Goal: Information Seeking & Learning: Learn about a topic

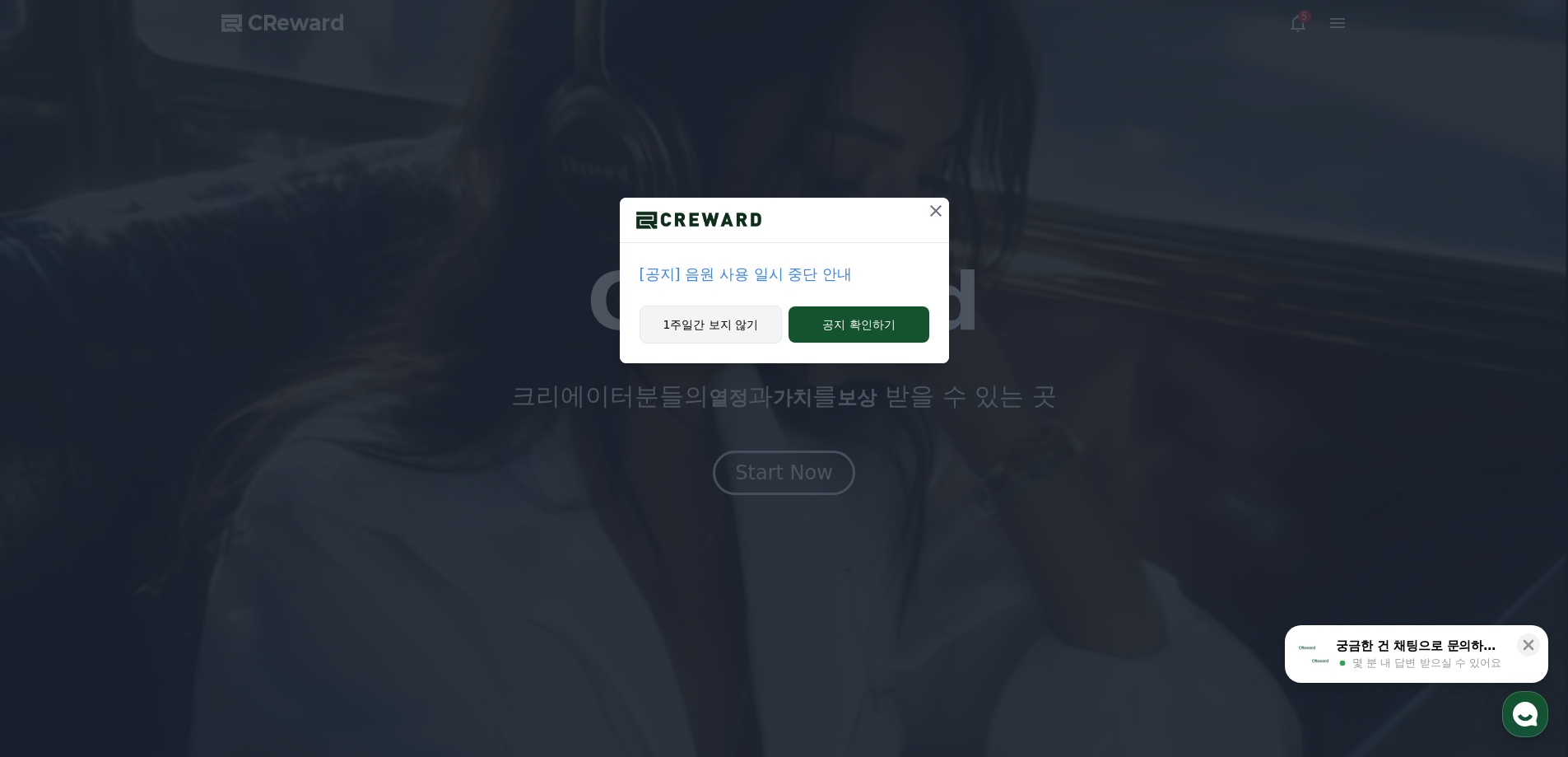
click at [714, 332] on button "1주일간 보지 않기" at bounding box center [711, 324] width 143 height 38
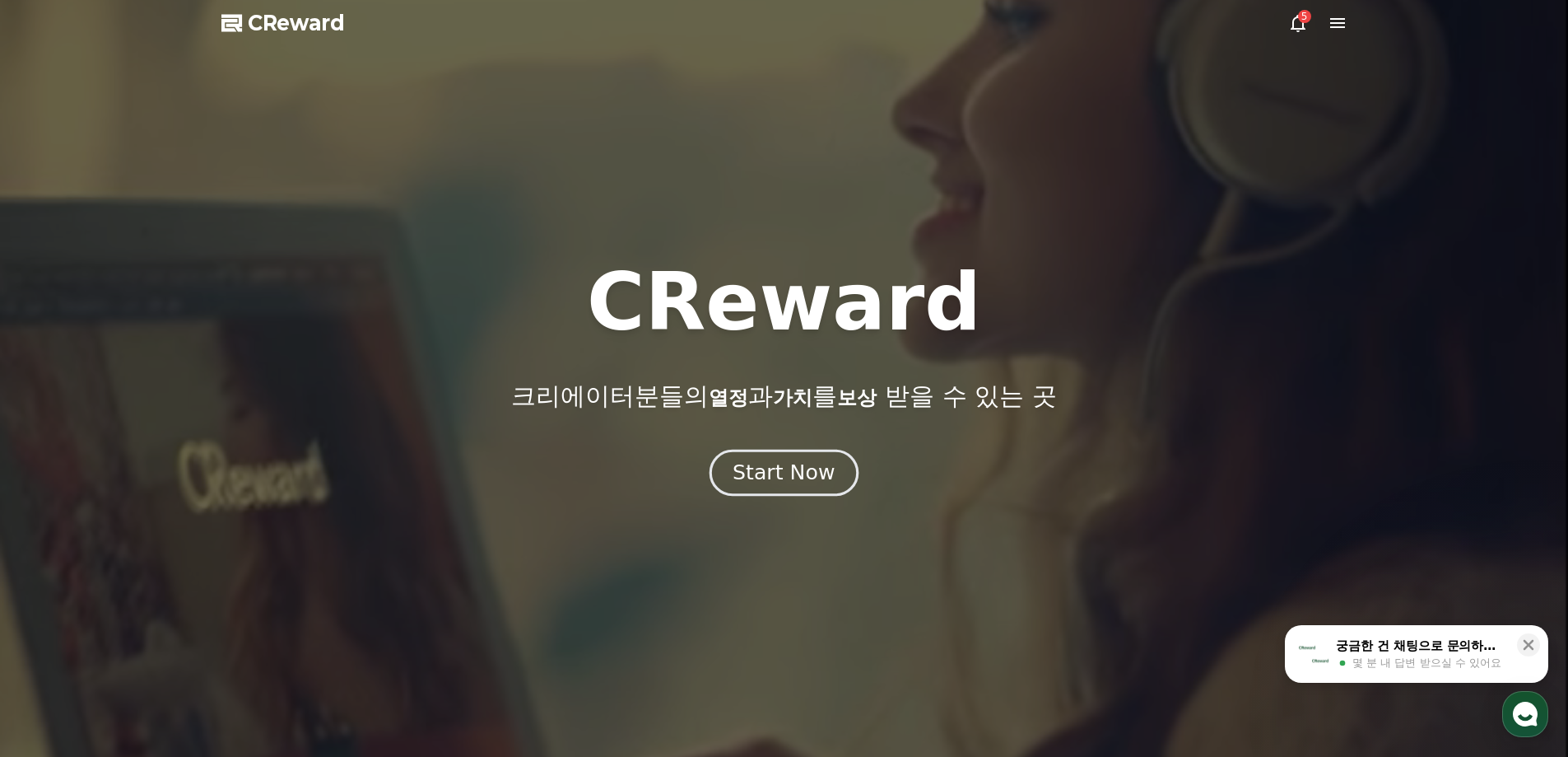
click at [768, 466] on div "Start Now" at bounding box center [784, 472] width 102 height 28
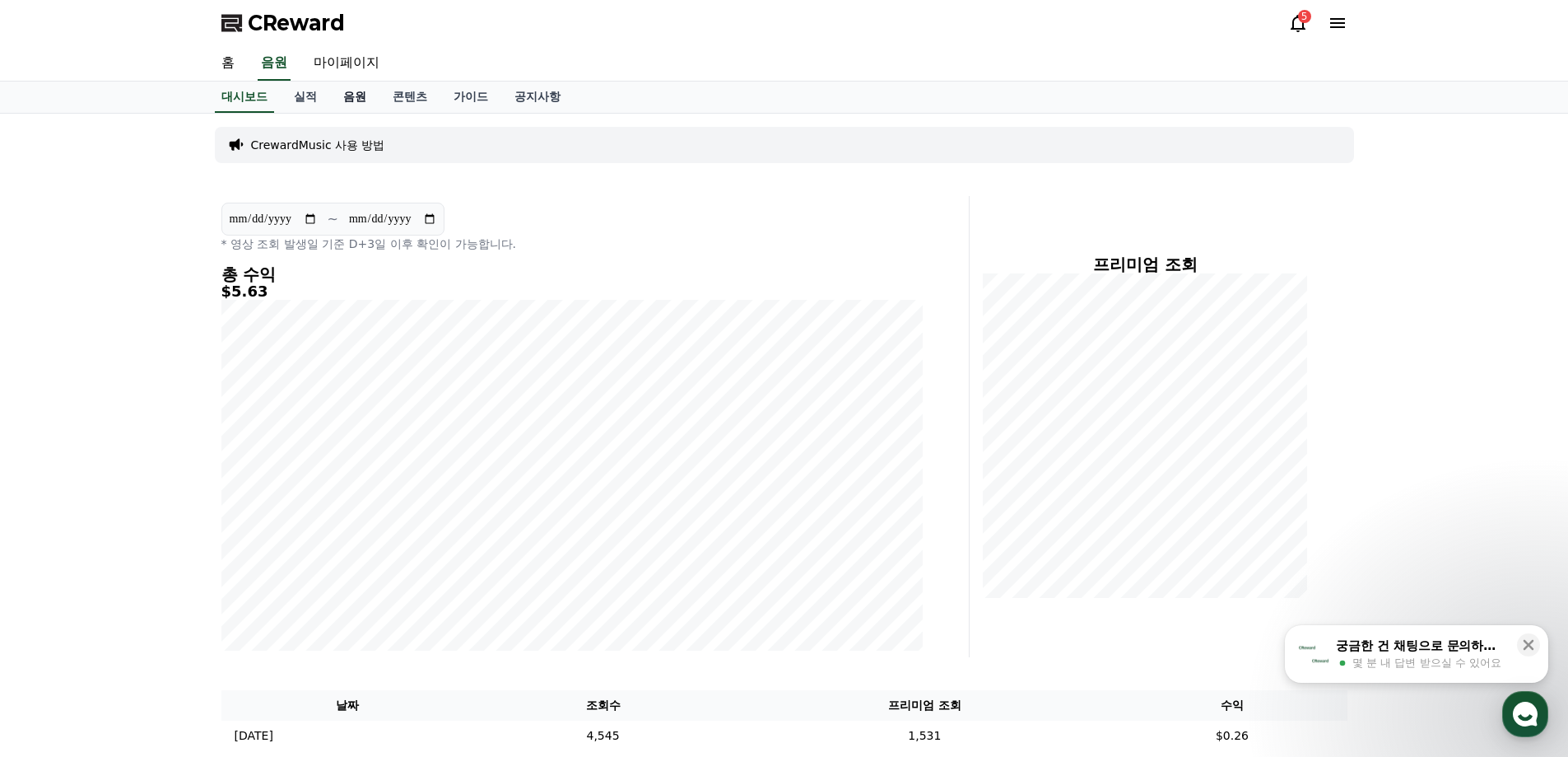
click at [352, 92] on link "음원" at bounding box center [354, 97] width 49 height 31
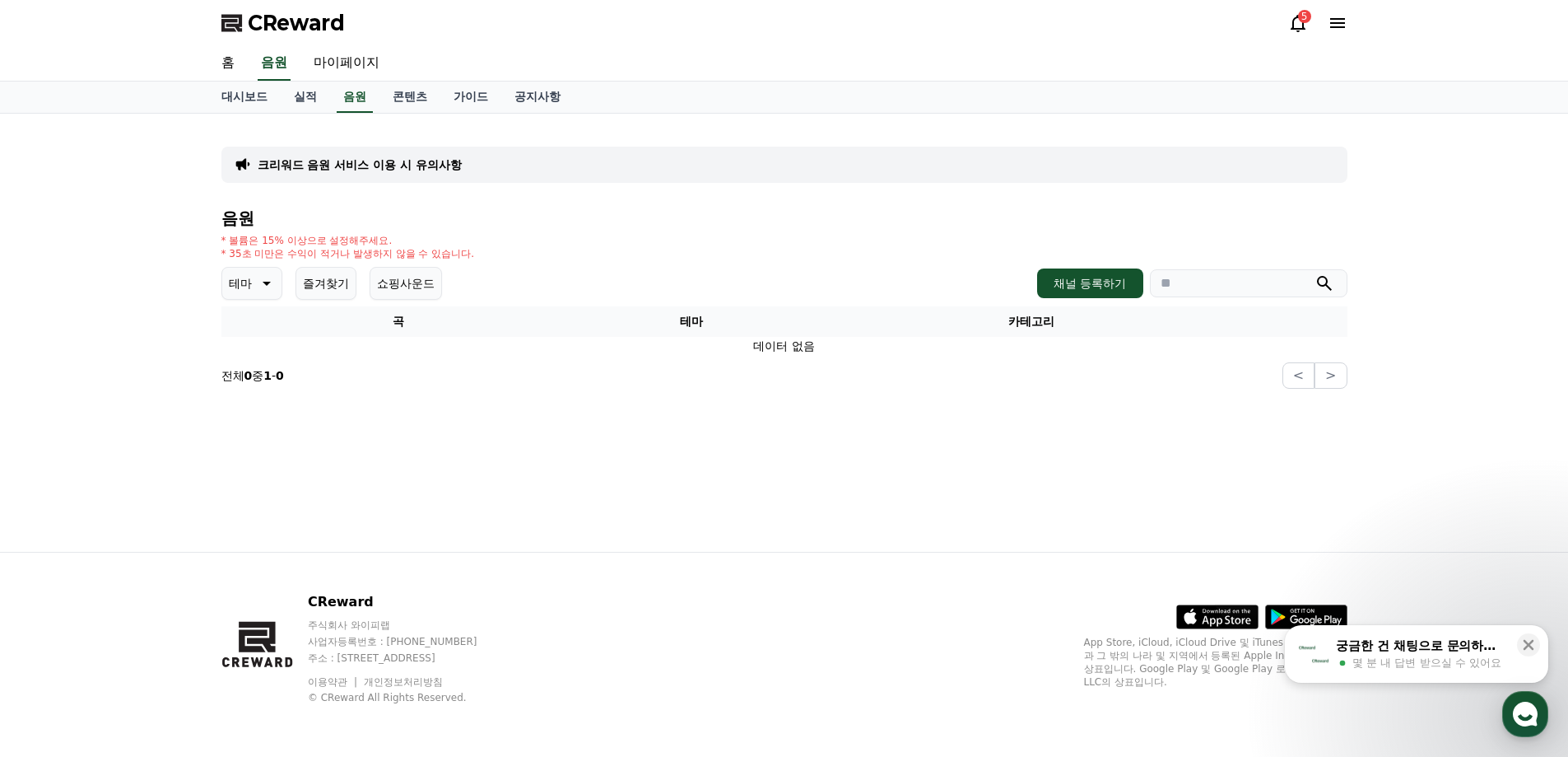
click at [270, 288] on icon at bounding box center [265, 284] width 20 height 20
click at [258, 344] on button "신나는" at bounding box center [247, 337] width 48 height 36
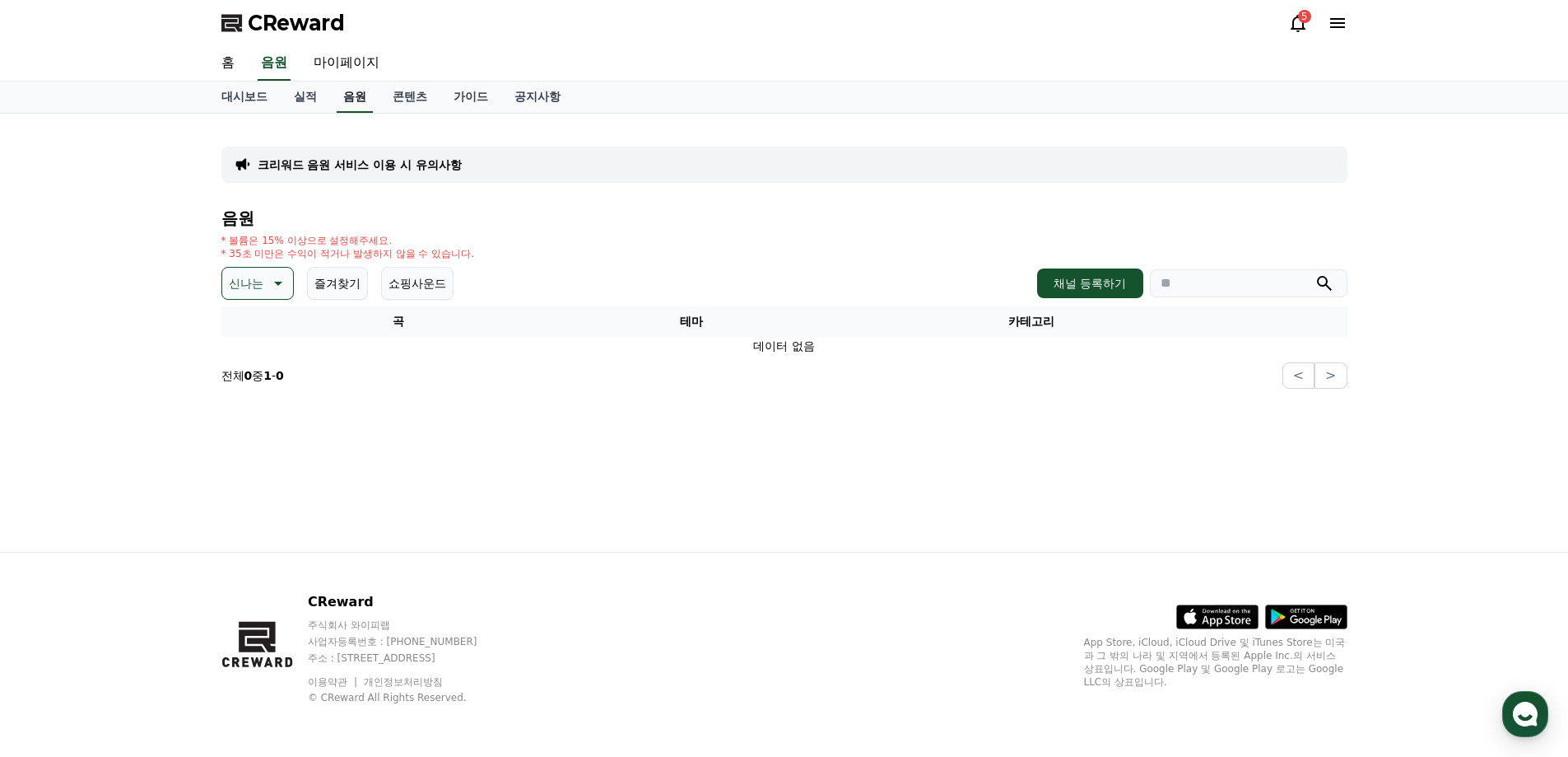
click at [366, 97] on link "음원" at bounding box center [354, 97] width 36 height 31
click at [233, 60] on link "홈" at bounding box center [227, 63] width 39 height 34
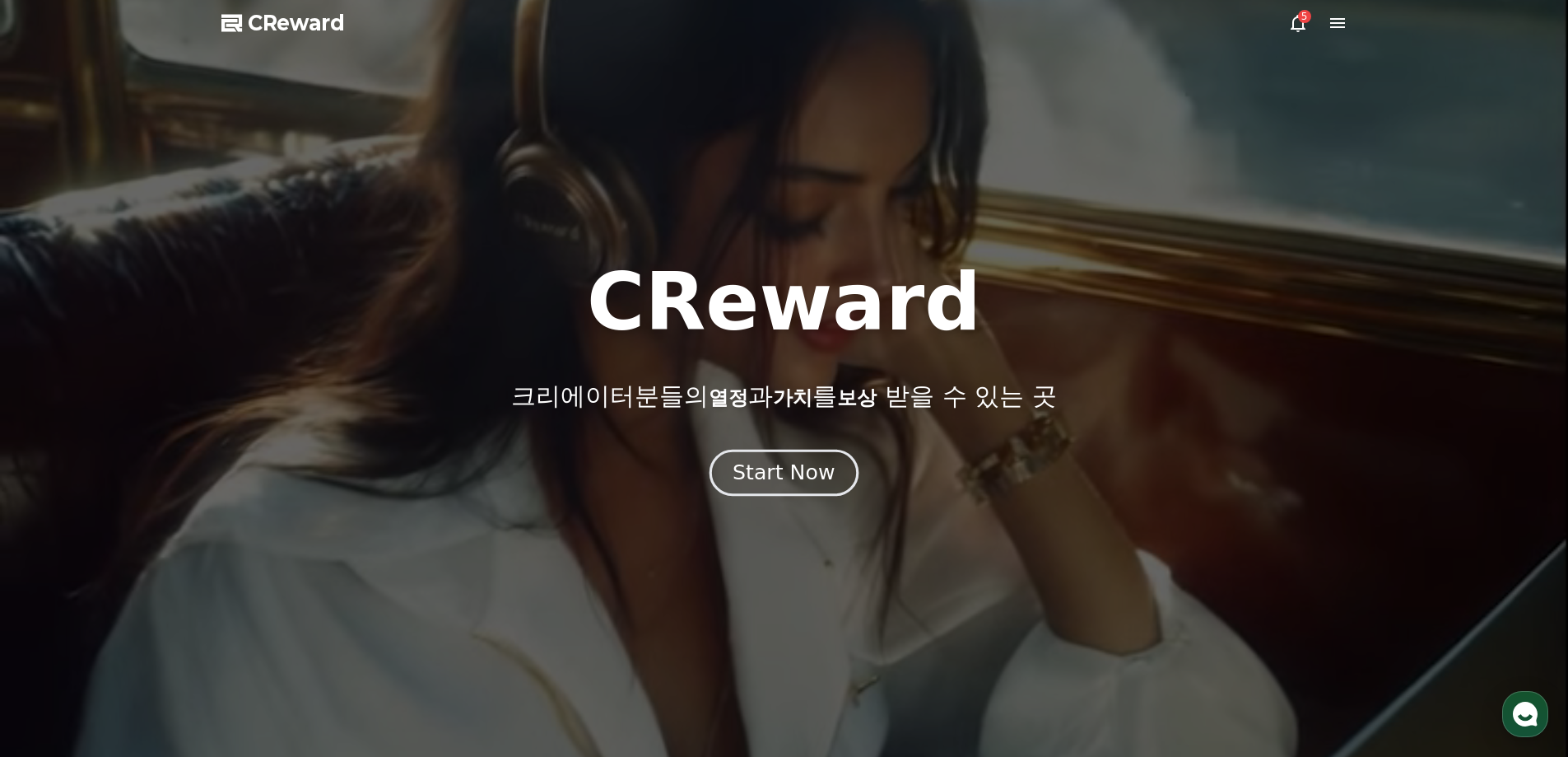
click at [812, 482] on div "Start Now" at bounding box center [784, 472] width 102 height 28
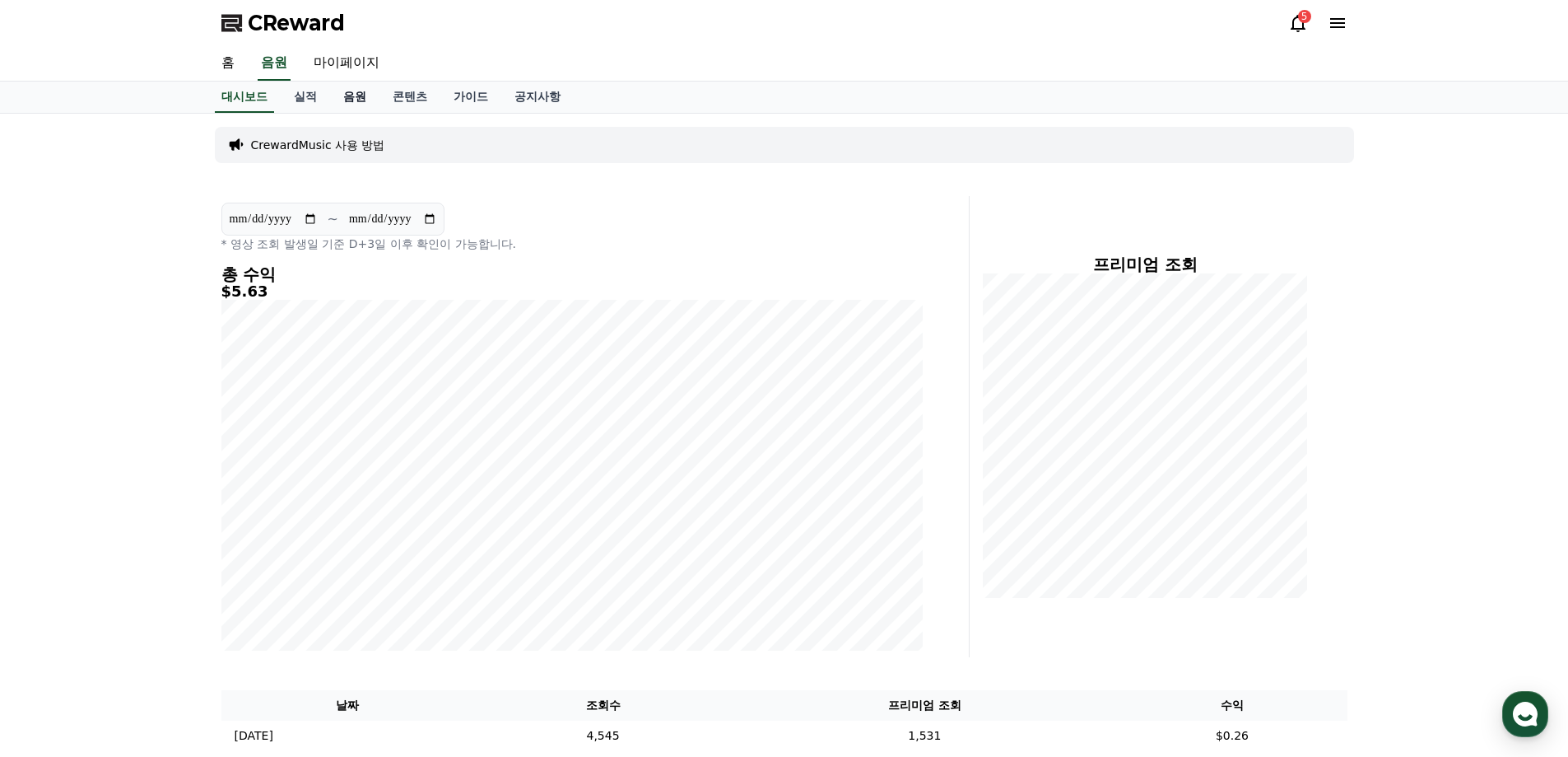
click at [364, 91] on link "음원" at bounding box center [354, 97] width 49 height 31
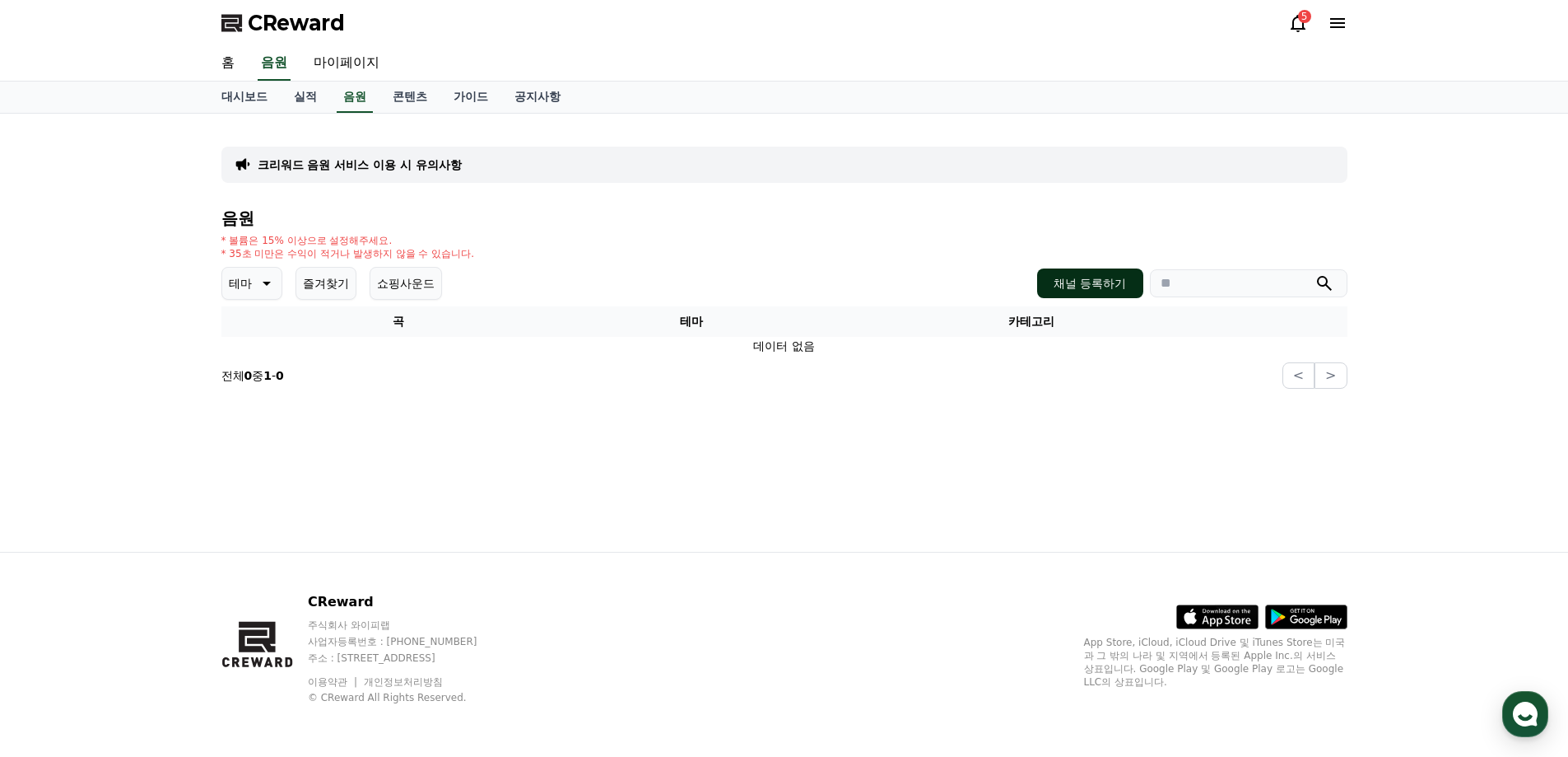
click at [1060, 282] on button "채널 등록하기" at bounding box center [1090, 283] width 106 height 29
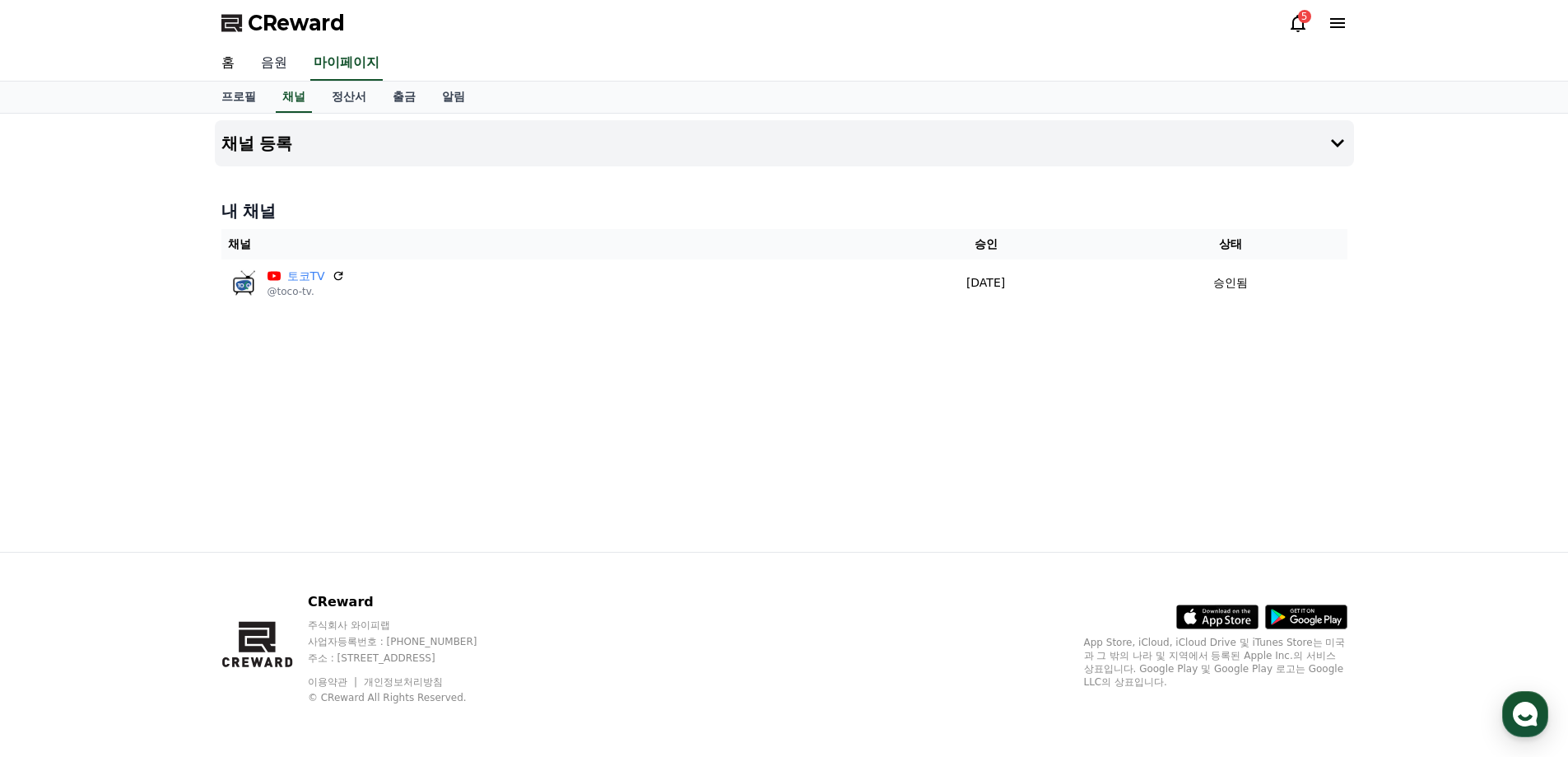
click at [285, 59] on link "음원" at bounding box center [273, 63] width 53 height 34
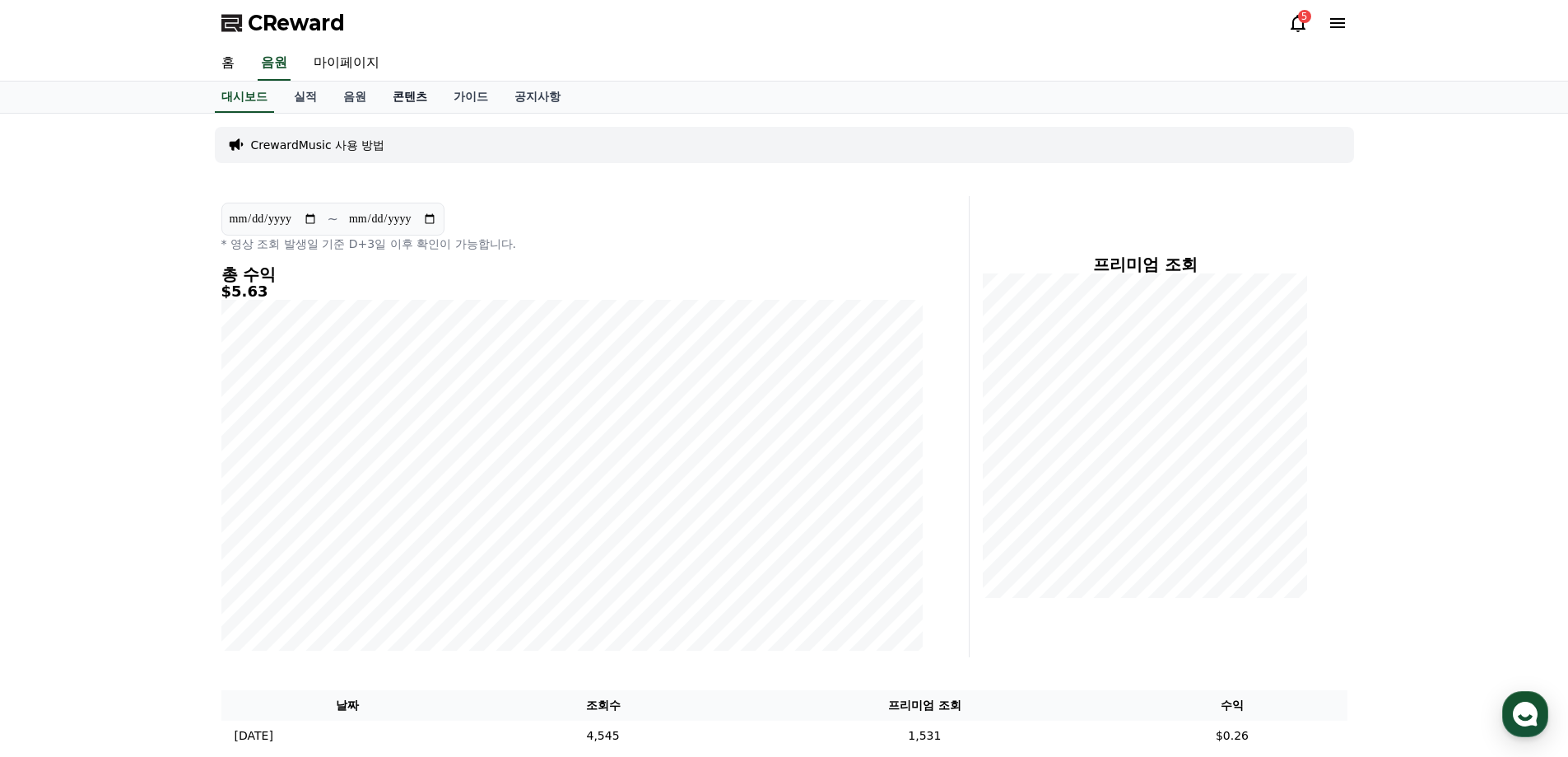
click at [409, 94] on link "콘텐츠" at bounding box center [409, 97] width 61 height 31
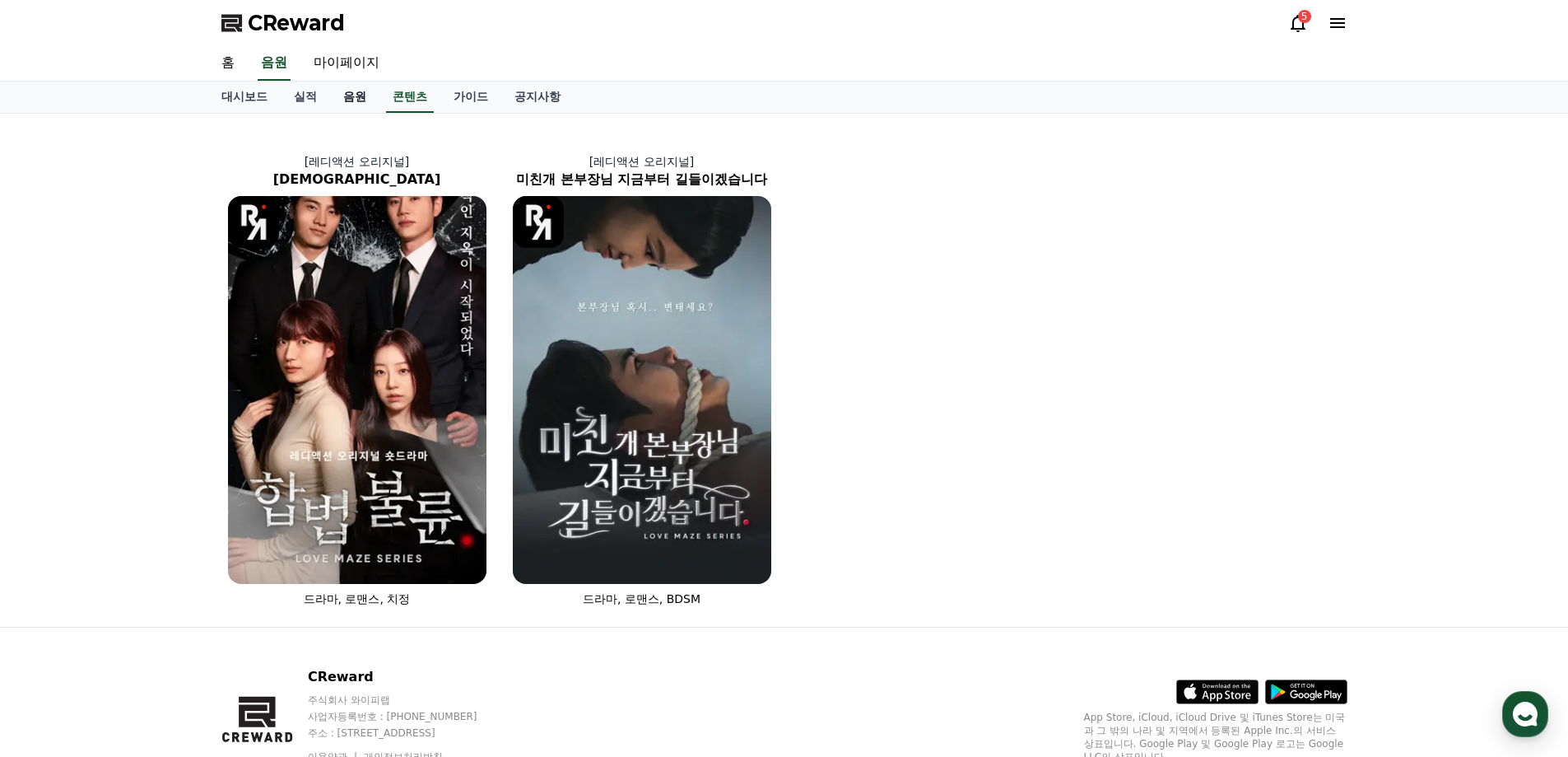
click at [347, 100] on link "음원" at bounding box center [354, 97] width 49 height 31
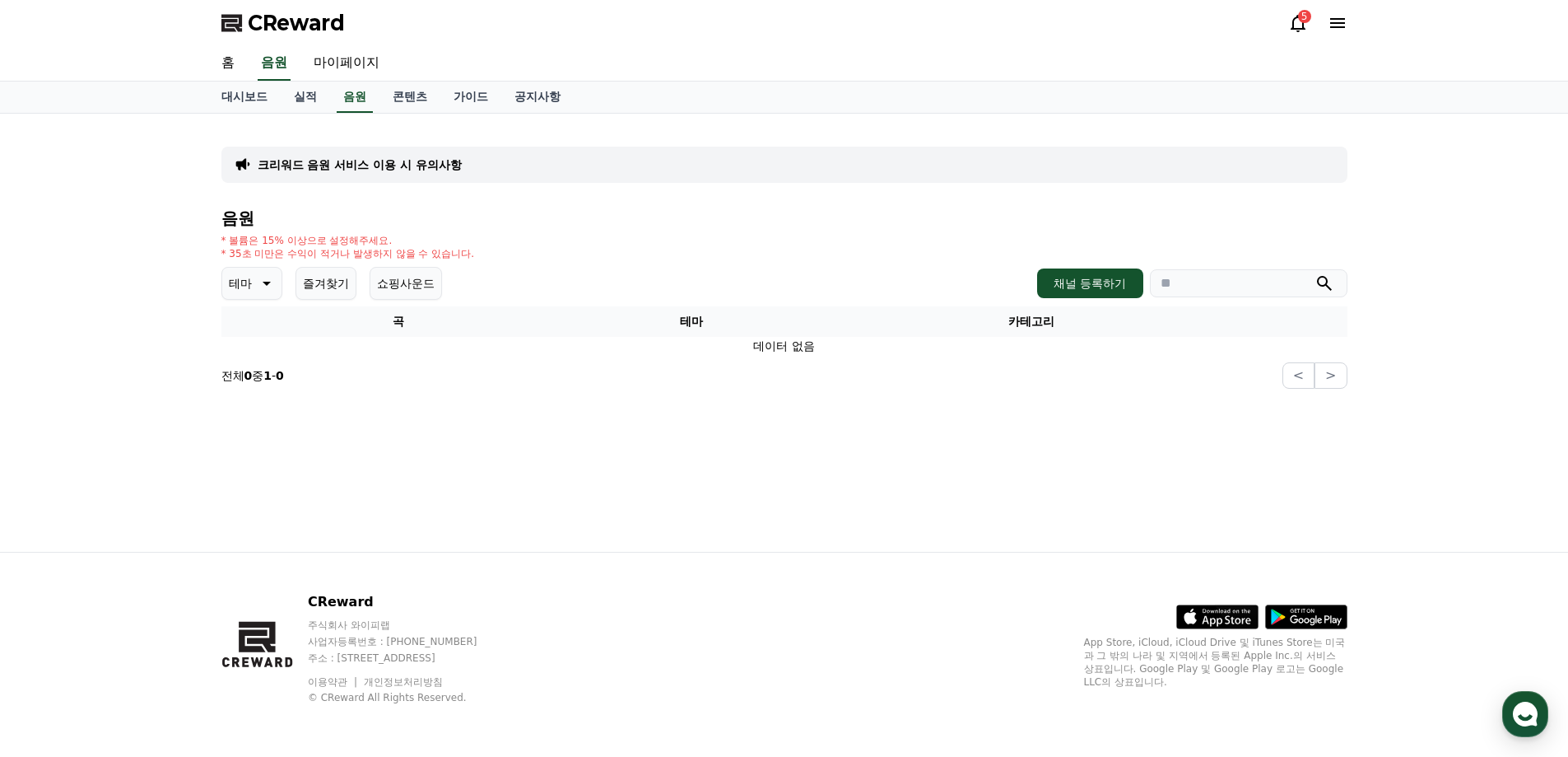
click at [759, 345] on td "데이터 없음" at bounding box center [784, 346] width 1126 height 19
click at [410, 295] on button "쇼핑사운드" at bounding box center [406, 283] width 72 height 33
click at [274, 287] on icon at bounding box center [265, 284] width 20 height 20
click at [253, 371] on button "환상적인" at bounding box center [253, 369] width 60 height 36
click at [1301, 23] on icon at bounding box center [1299, 23] width 20 height 20
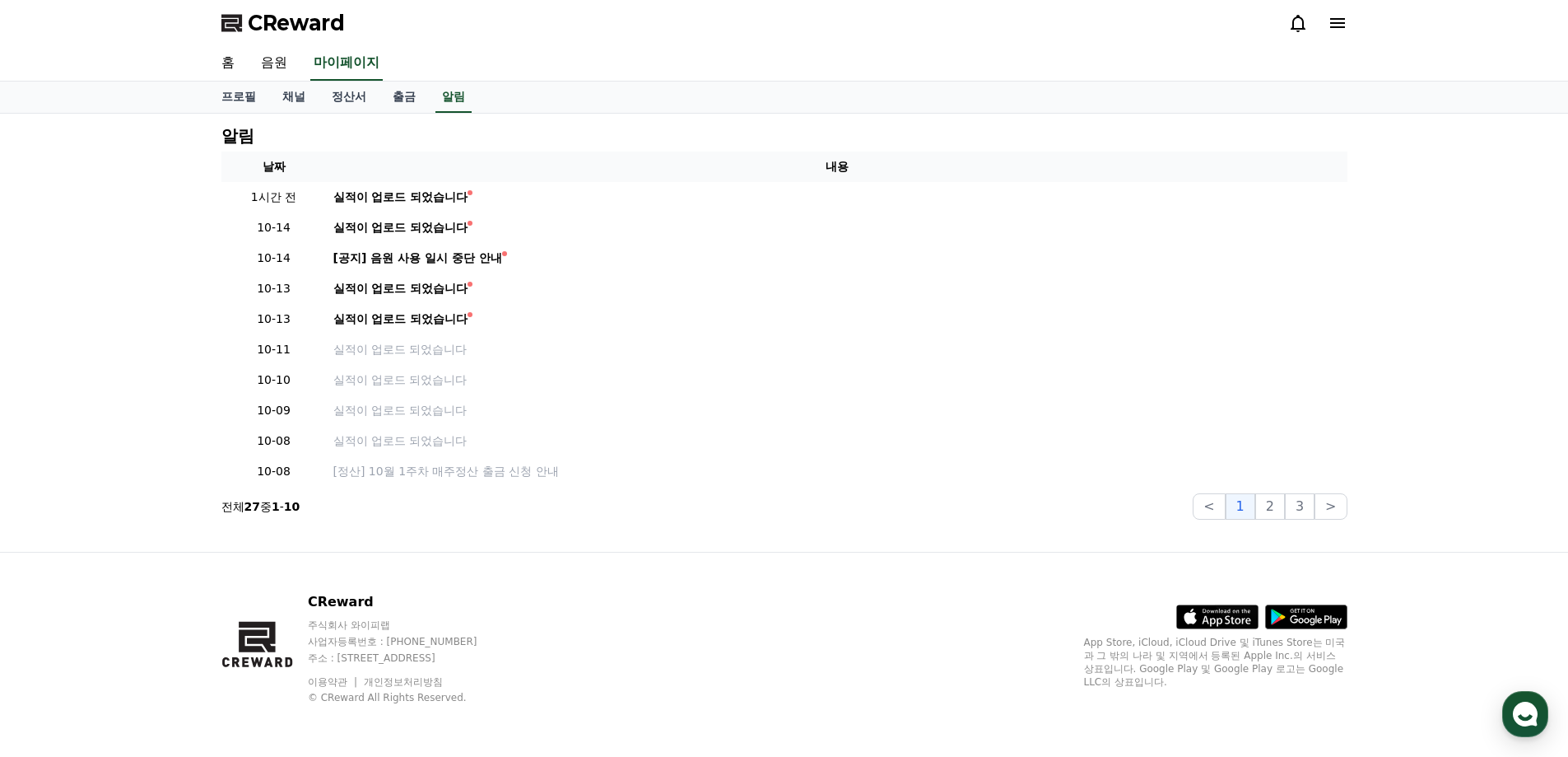
click at [1335, 24] on icon at bounding box center [1338, 23] width 20 height 20
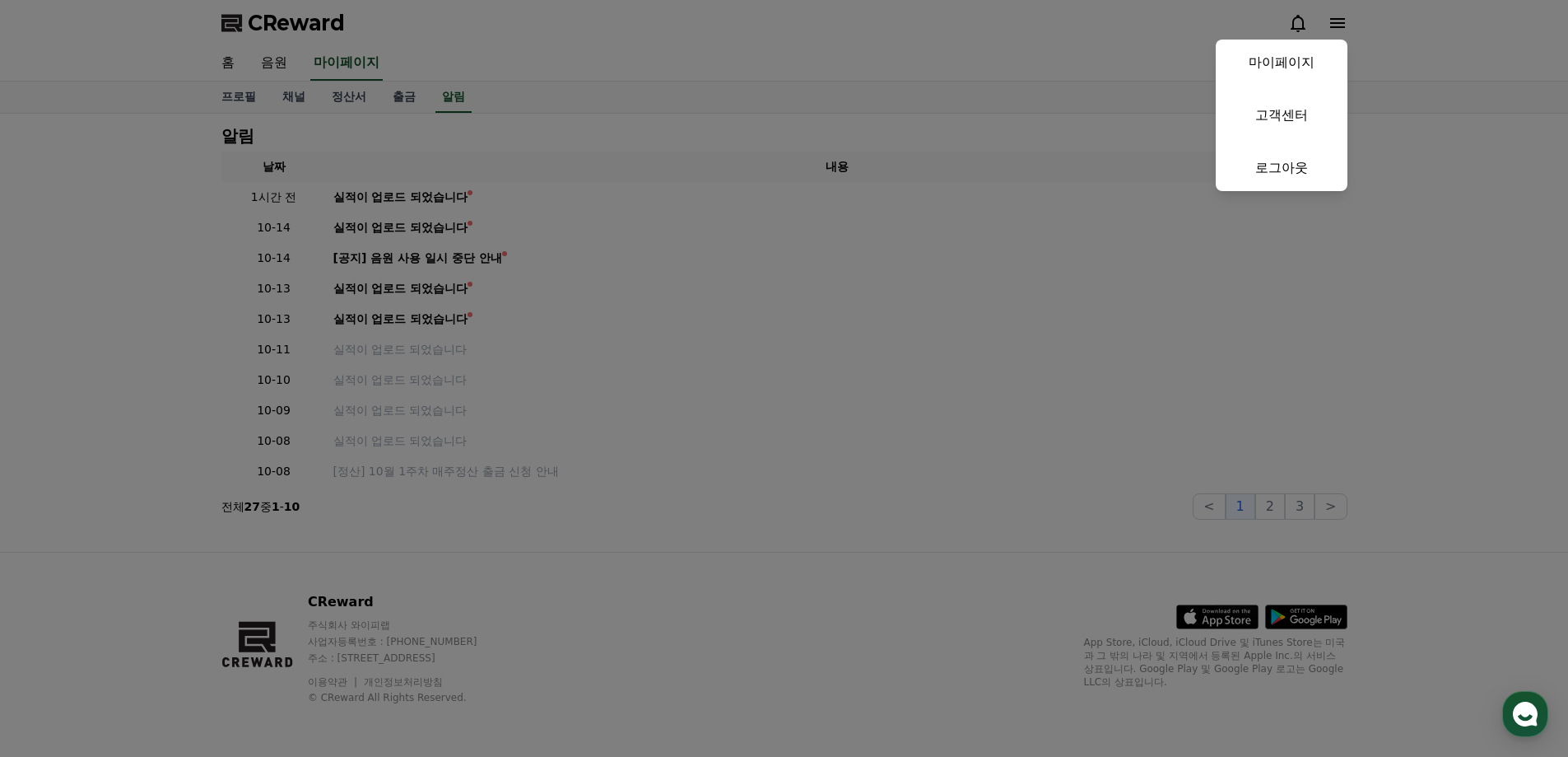
click at [965, 53] on button "close" at bounding box center [784, 378] width 1568 height 757
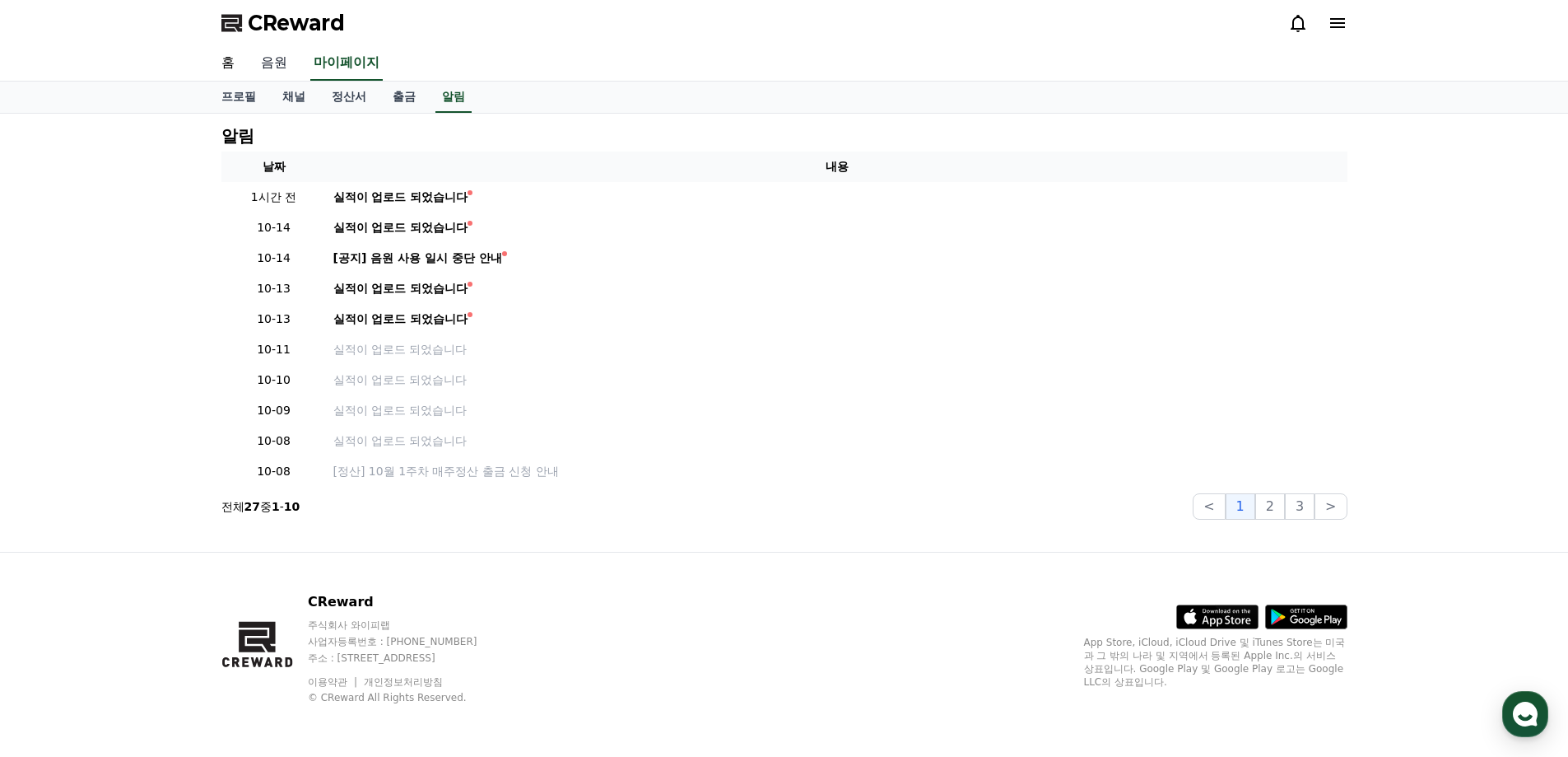
click at [278, 68] on link "음원" at bounding box center [273, 63] width 53 height 34
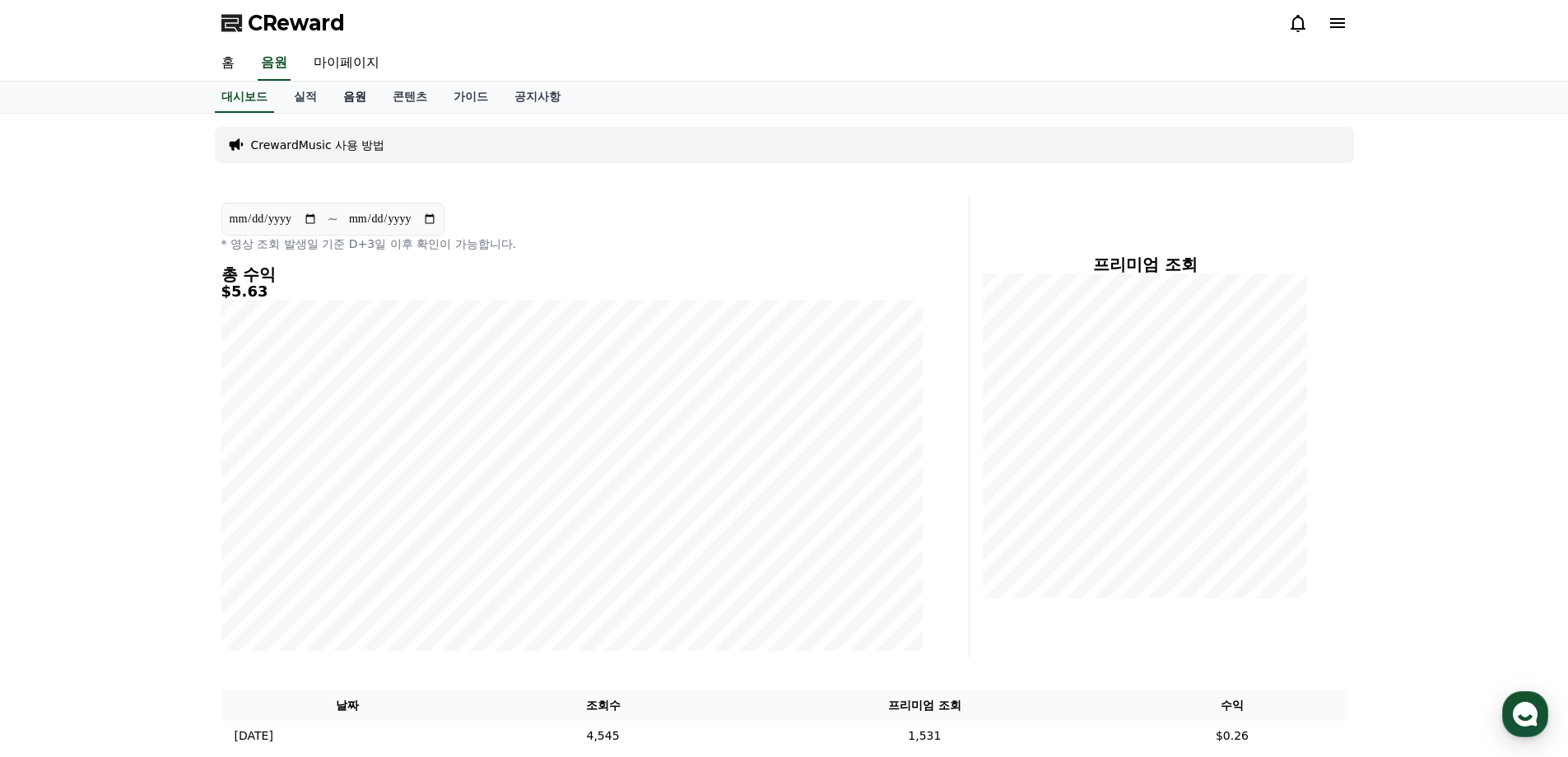
click at [367, 98] on link "음원" at bounding box center [354, 97] width 49 height 31
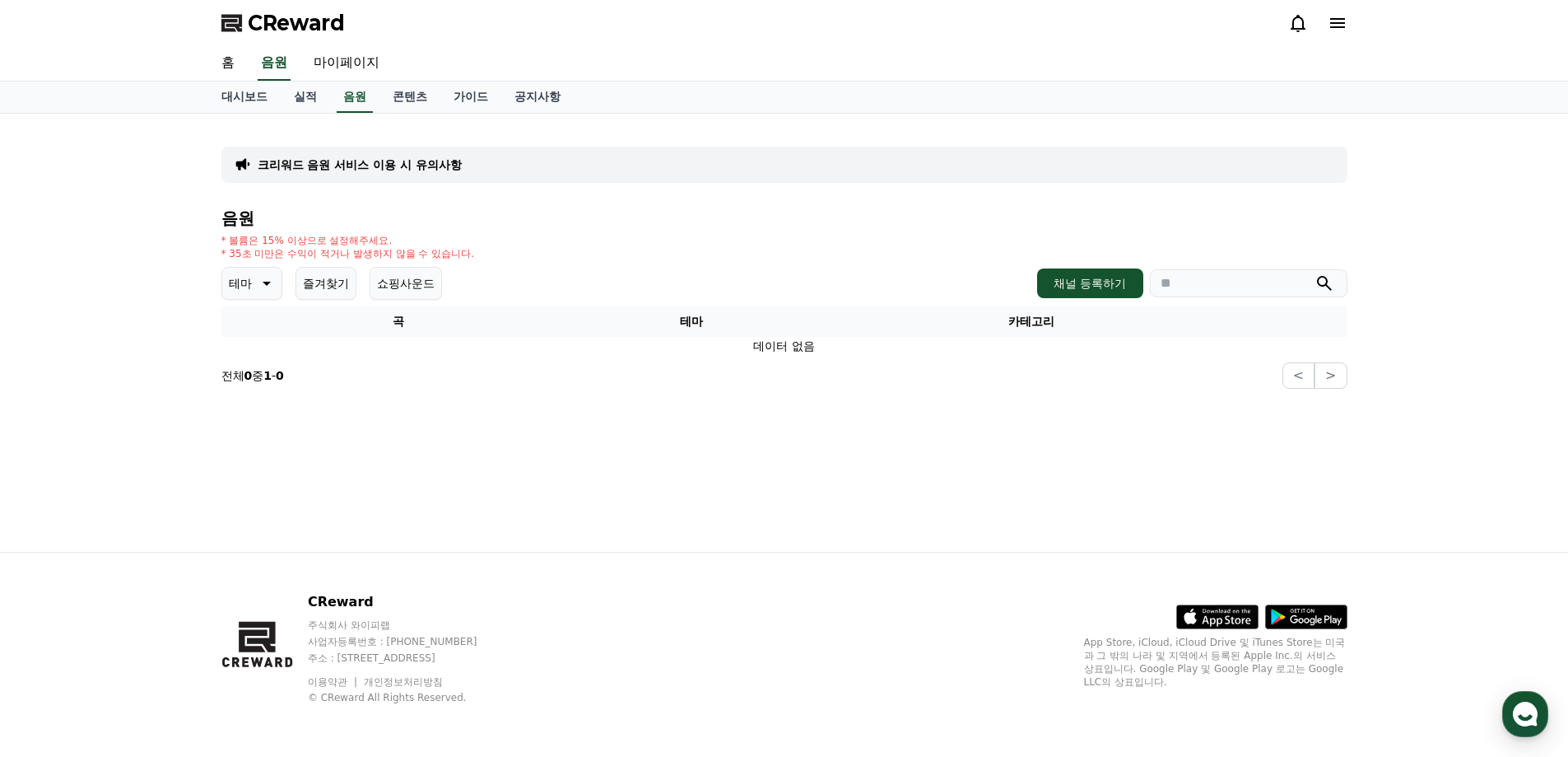
click at [1192, 287] on input "search" at bounding box center [1248, 283] width 197 height 28
type input "*"
click at [1315, 274] on button "submit" at bounding box center [1325, 284] width 20 height 20
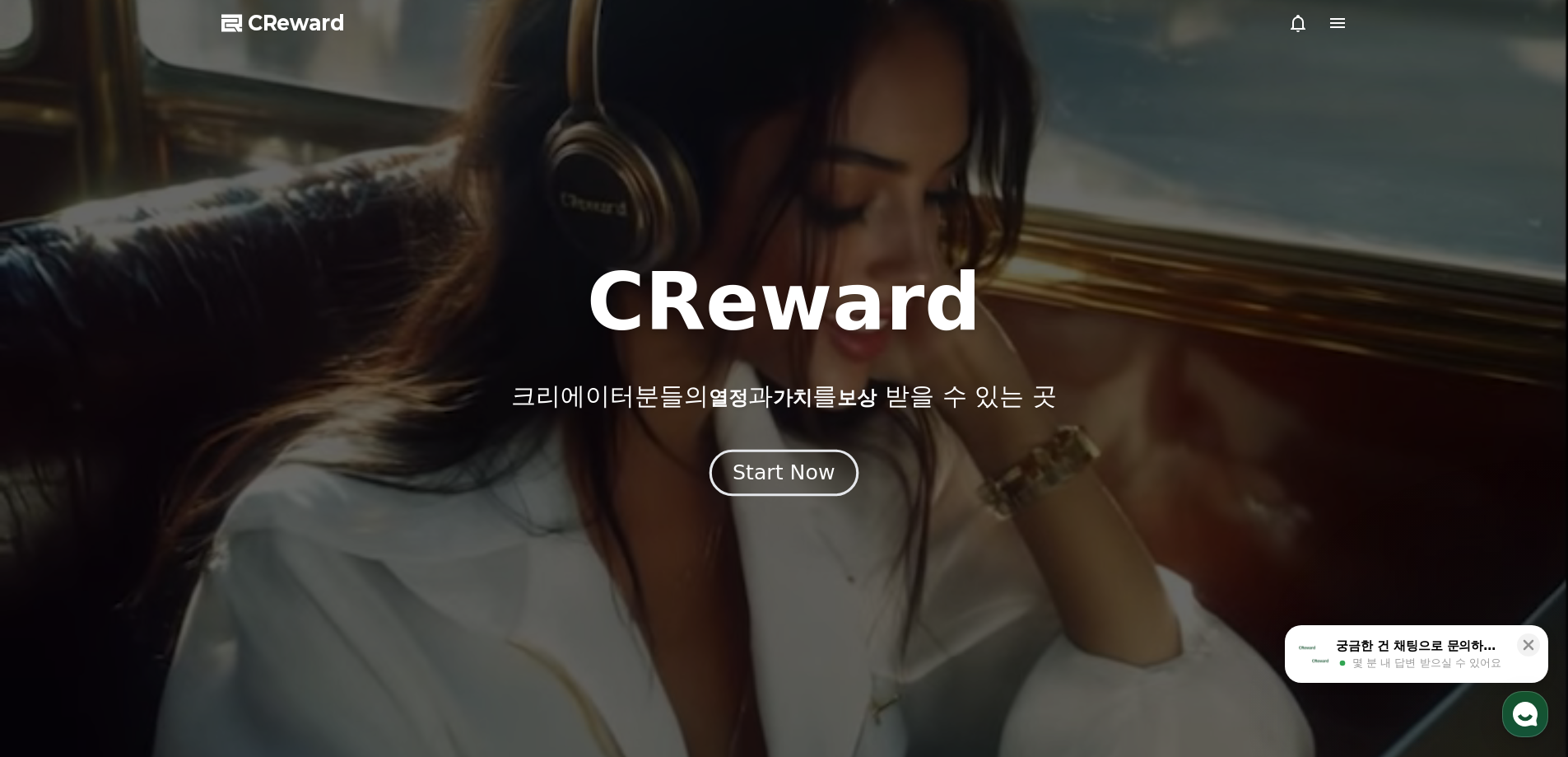
click at [788, 486] on div "Start Now" at bounding box center [784, 472] width 102 height 28
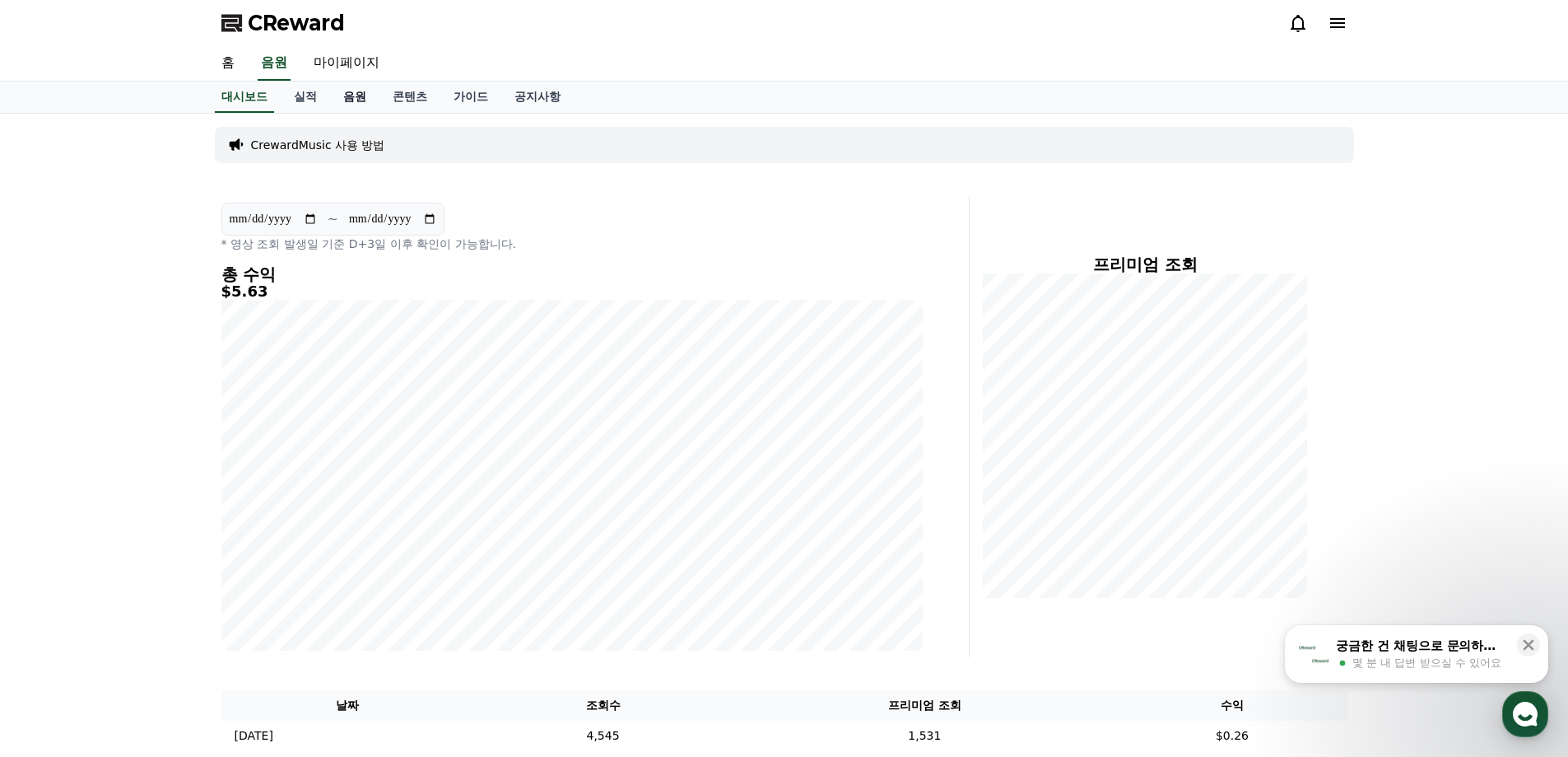
click at [358, 102] on link "음원" at bounding box center [354, 97] width 49 height 31
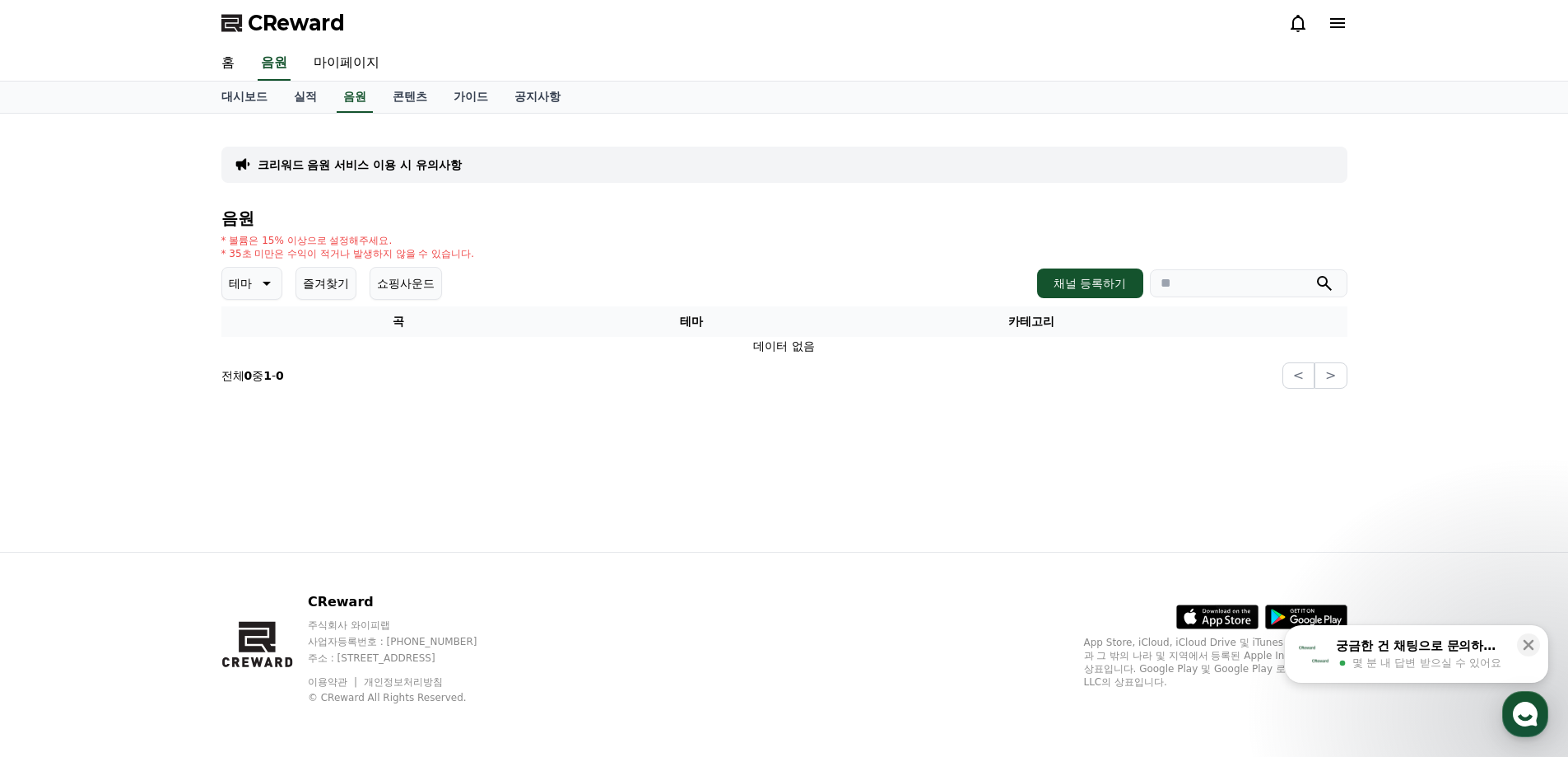
click at [338, 291] on button "즐겨찾기" at bounding box center [326, 283] width 61 height 33
click at [334, 290] on button "즐겨찾기" at bounding box center [326, 283] width 61 height 33
click at [270, 288] on icon at bounding box center [265, 284] width 20 height 20
click at [268, 368] on button "환상적인" at bounding box center [253, 369] width 60 height 36
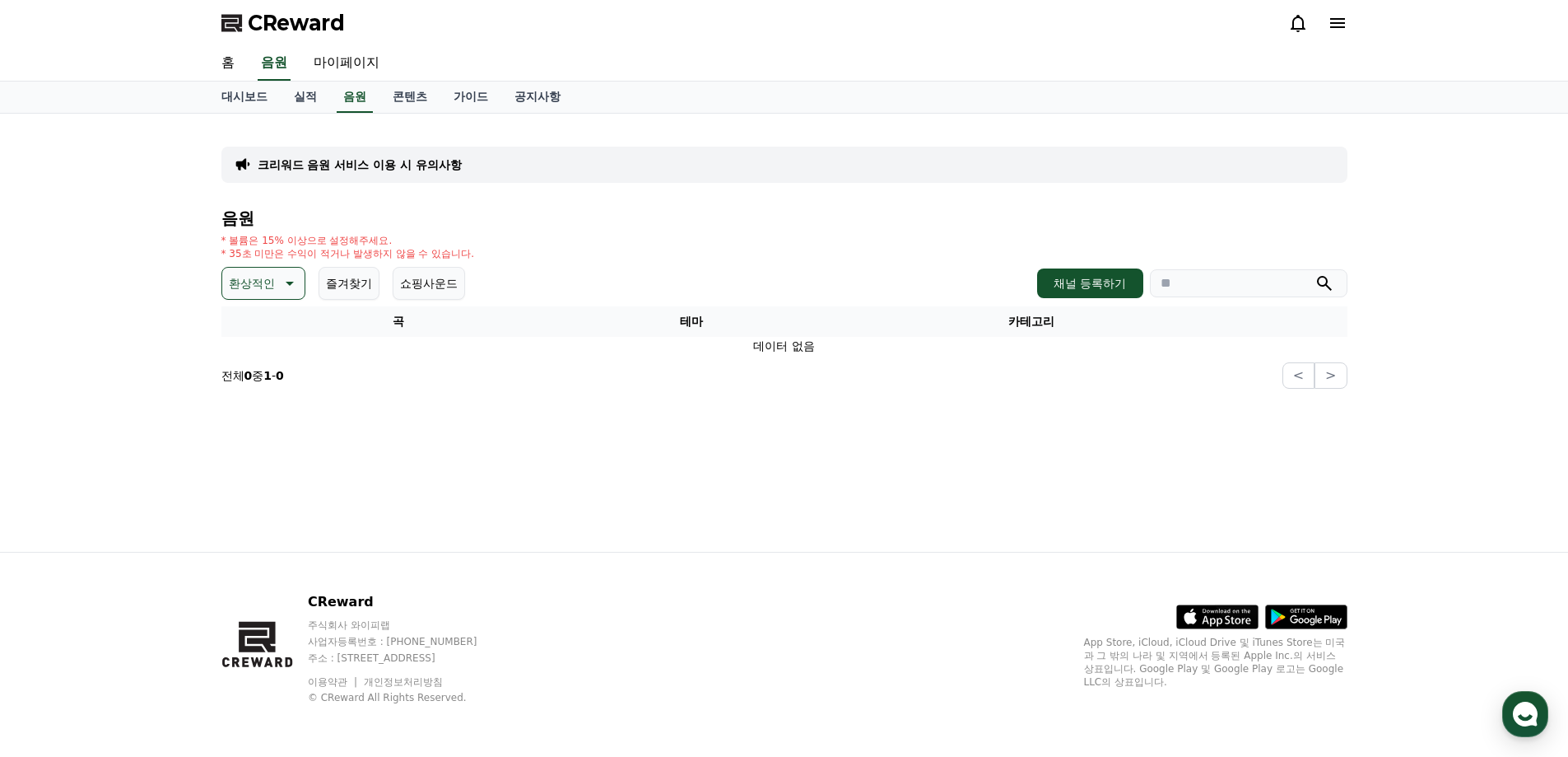
drag, startPoint x: 496, startPoint y: 342, endPoint x: 538, endPoint y: 350, distance: 42.8
click at [505, 347] on td "데이터 없음" at bounding box center [784, 346] width 1126 height 19
drag, startPoint x: 715, startPoint y: 350, endPoint x: 852, endPoint y: 371, distance: 138.6
click at [852, 371] on div "음원 * 볼륨은 15% 이상으로 설정해주세요. * 35초 미만은 수익이 적거나 발생하지 않을 수 있습니다. 환상적인 즐겨찾기 쇼핑사운드 채널 …" at bounding box center [784, 299] width 1126 height 180
click at [849, 366] on section "전체 0 중 1 - 0 < >" at bounding box center [784, 375] width 1126 height 26
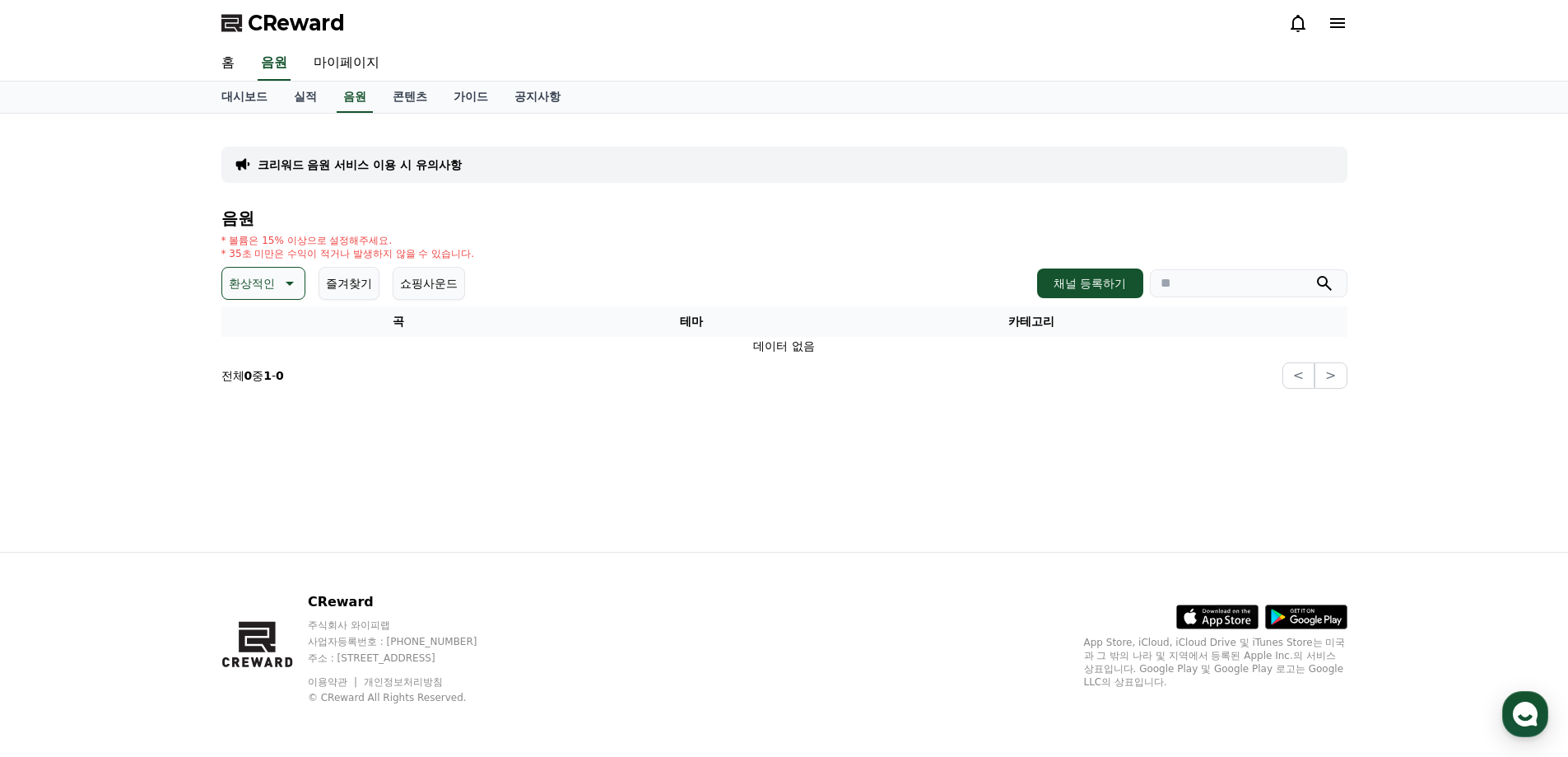
click at [843, 355] on td "데이터 없음" at bounding box center [784, 346] width 1126 height 19
click at [813, 352] on td "데이터 없음" at bounding box center [784, 346] width 1126 height 19
click at [800, 352] on td "데이터 없음" at bounding box center [784, 346] width 1126 height 19
drag, startPoint x: 789, startPoint y: 347, endPoint x: 809, endPoint y: 343, distance: 20.4
click at [809, 343] on td "데이터 없음" at bounding box center [784, 346] width 1126 height 19
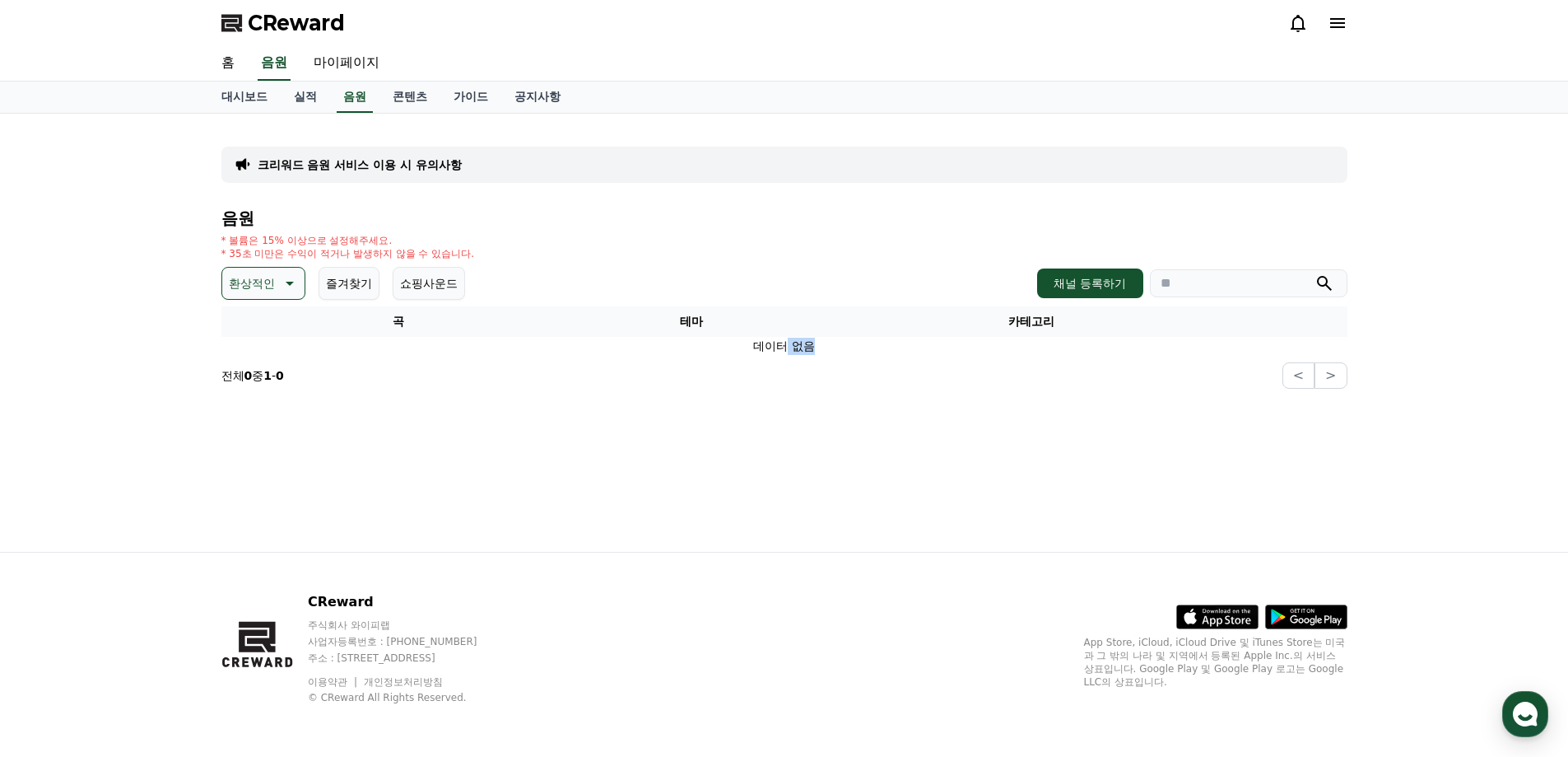
click at [812, 343] on td "데이터 없음" at bounding box center [784, 346] width 1126 height 19
click at [223, 64] on link "홈" at bounding box center [227, 63] width 39 height 34
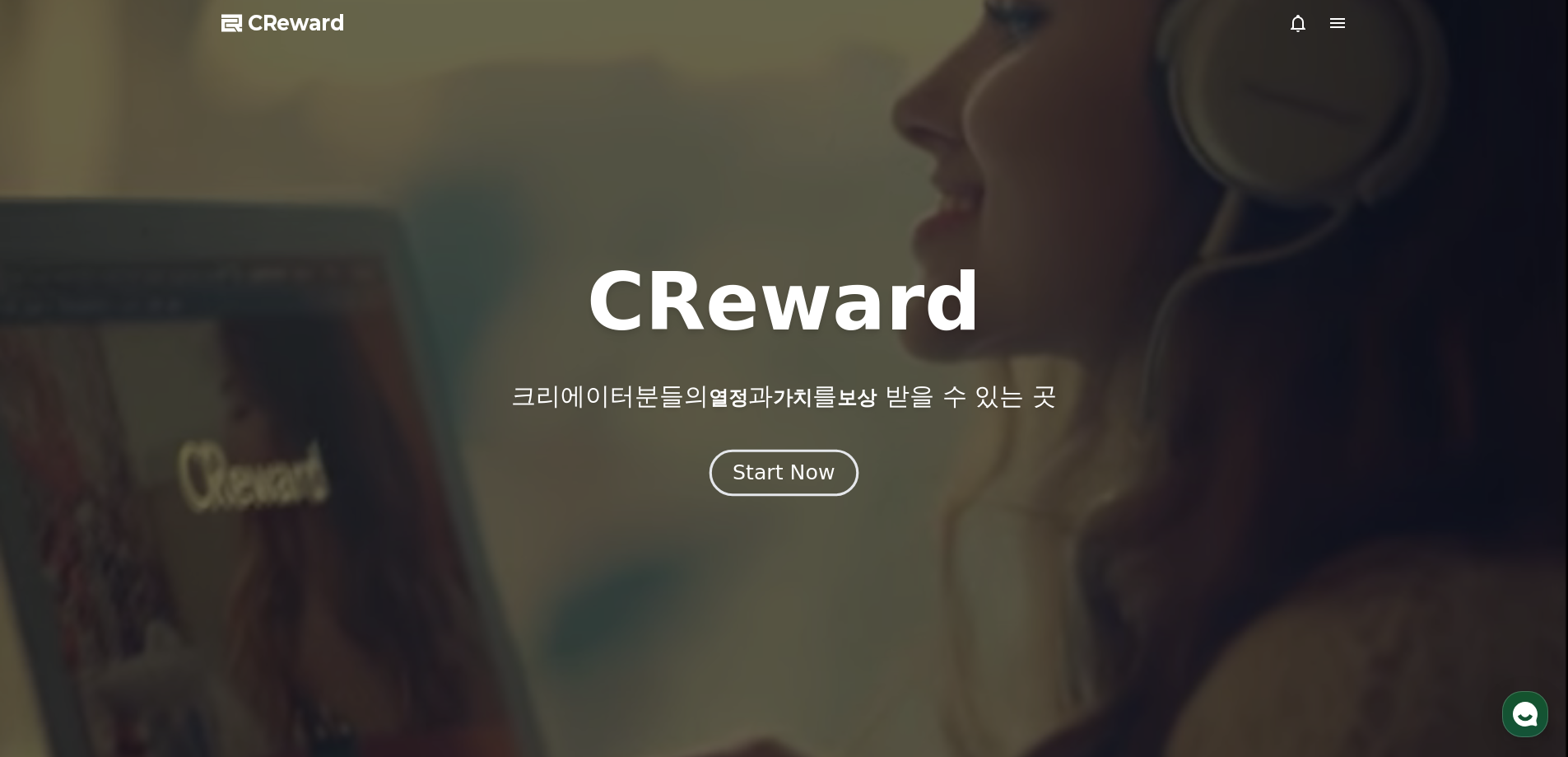
click at [805, 484] on div "Start Now" at bounding box center [784, 472] width 102 height 28
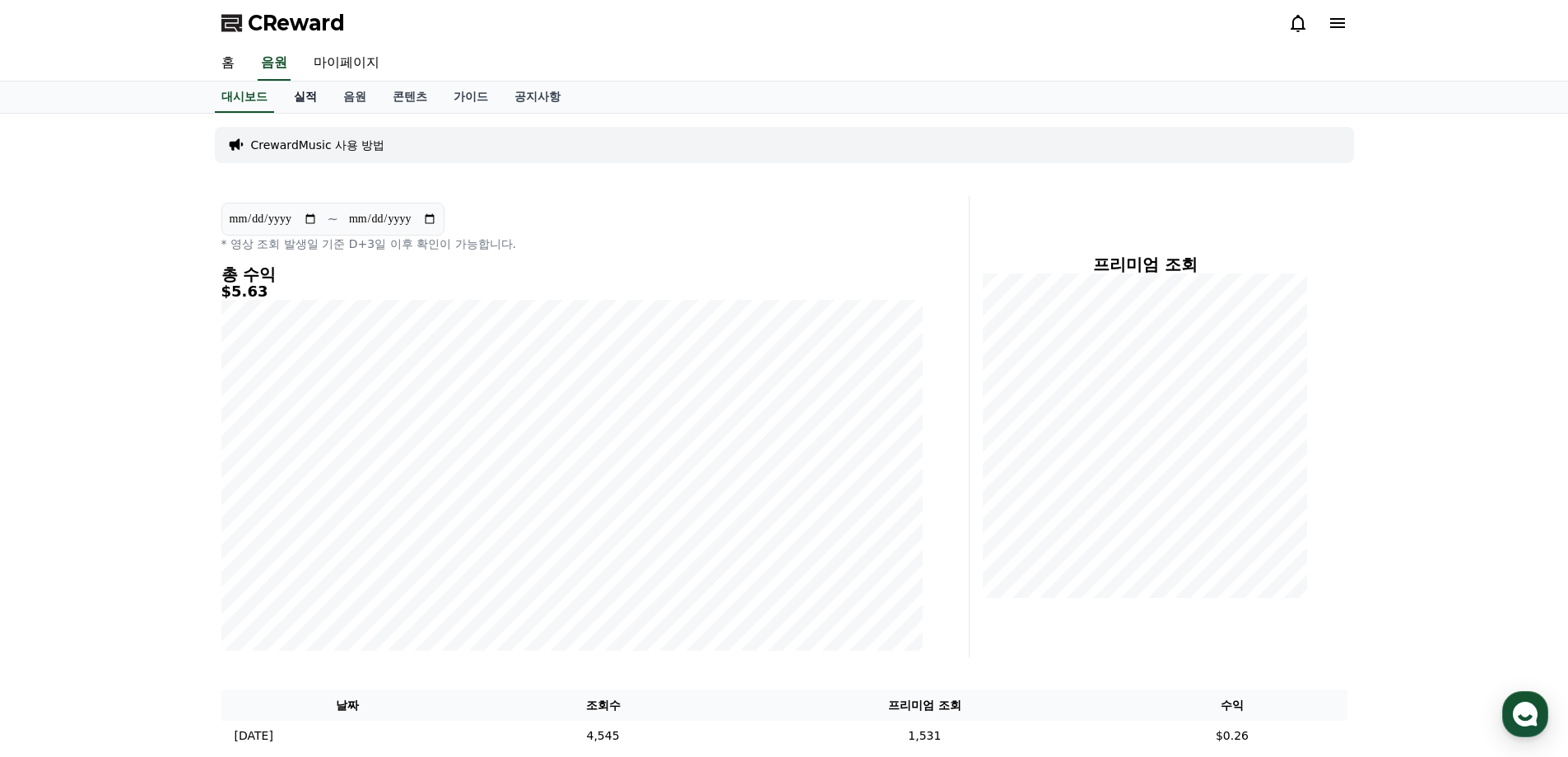
click at [316, 103] on link "실적" at bounding box center [305, 97] width 49 height 31
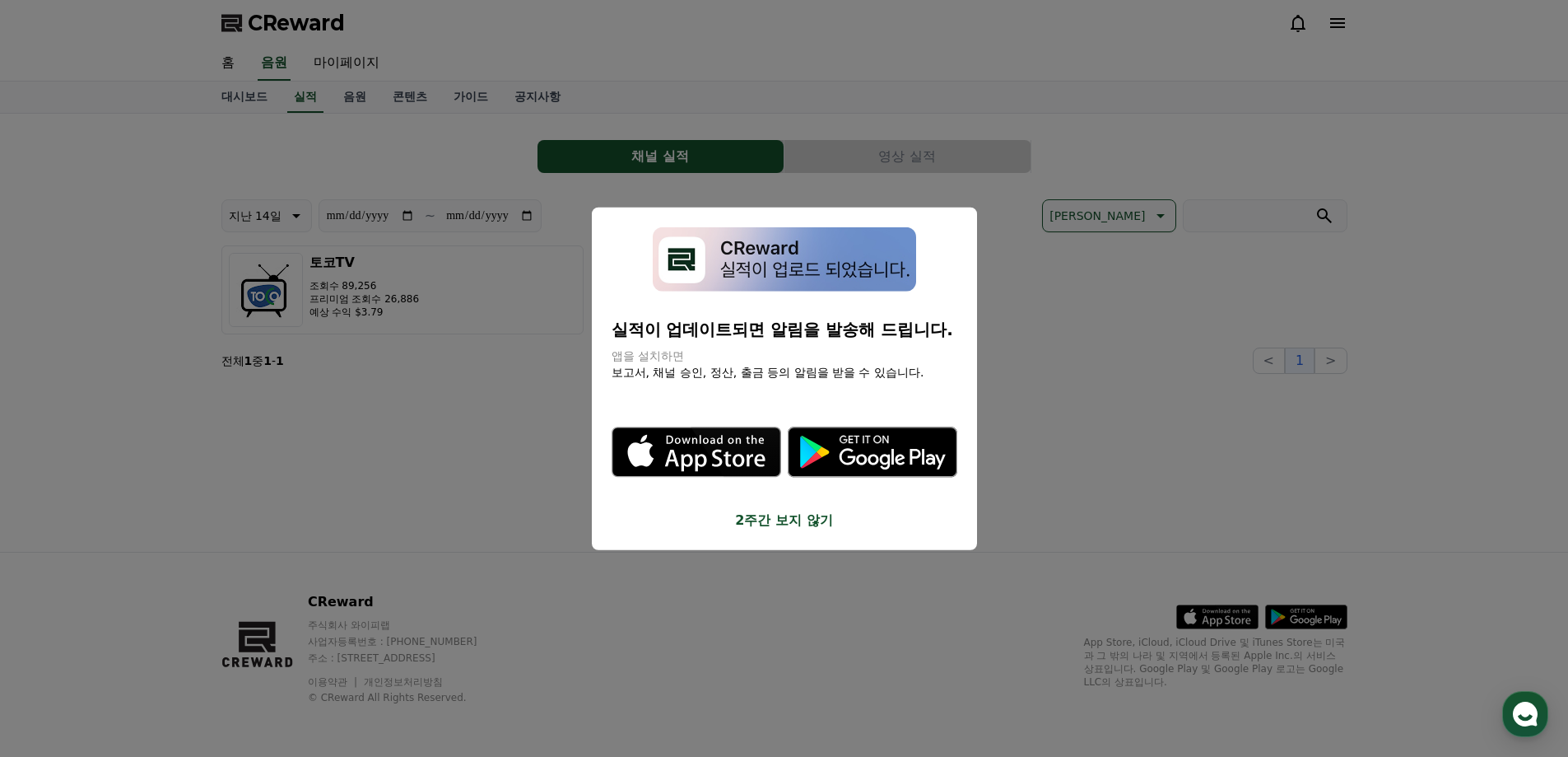
click at [772, 512] on button "2주간 보지 않기" at bounding box center [784, 520] width 346 height 20
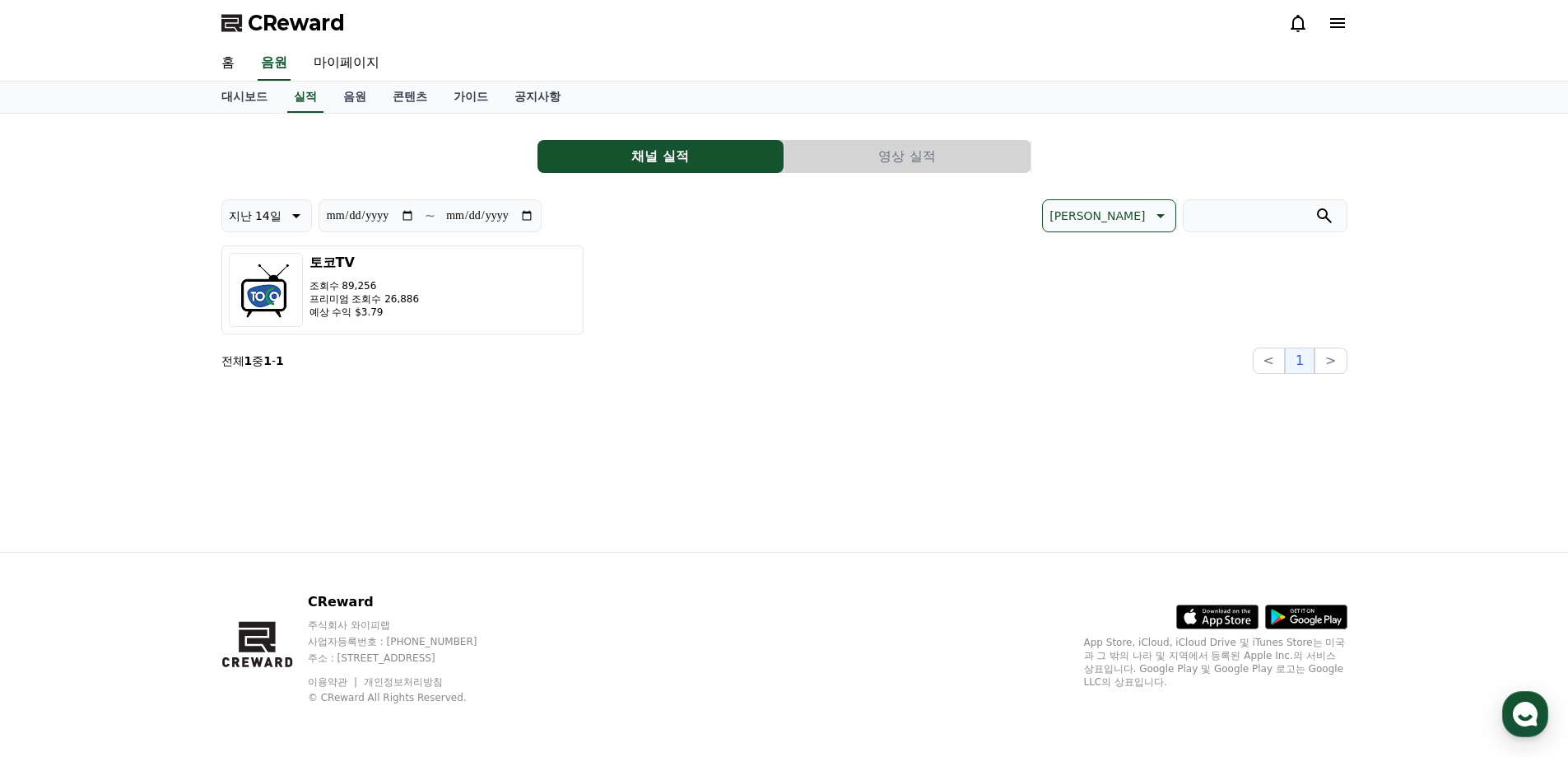
click at [877, 147] on button "영상 실적" at bounding box center [907, 156] width 246 height 33
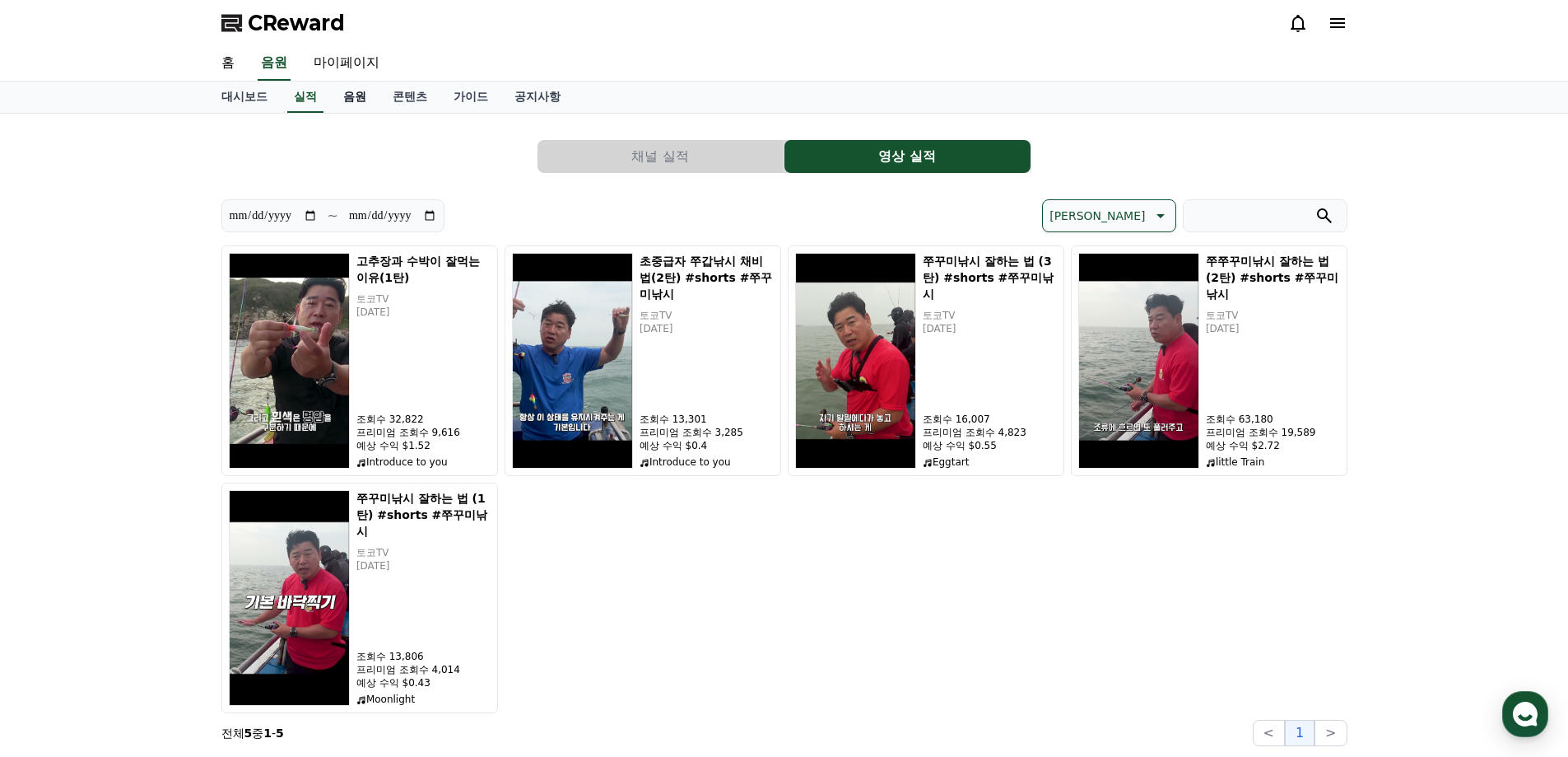
click at [367, 91] on link "음원" at bounding box center [354, 97] width 49 height 31
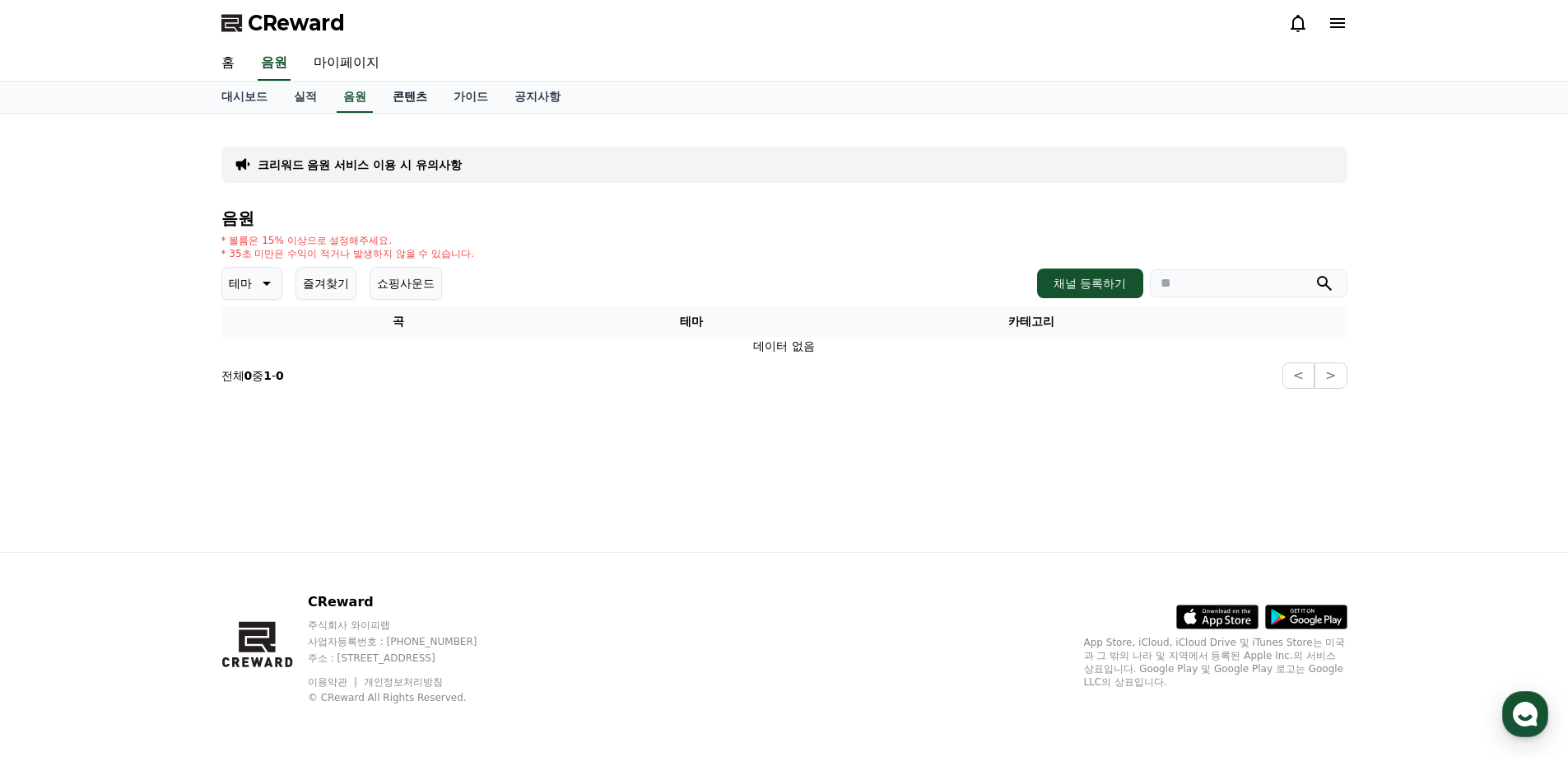
click at [410, 99] on link "콘텐츠" at bounding box center [409, 97] width 61 height 31
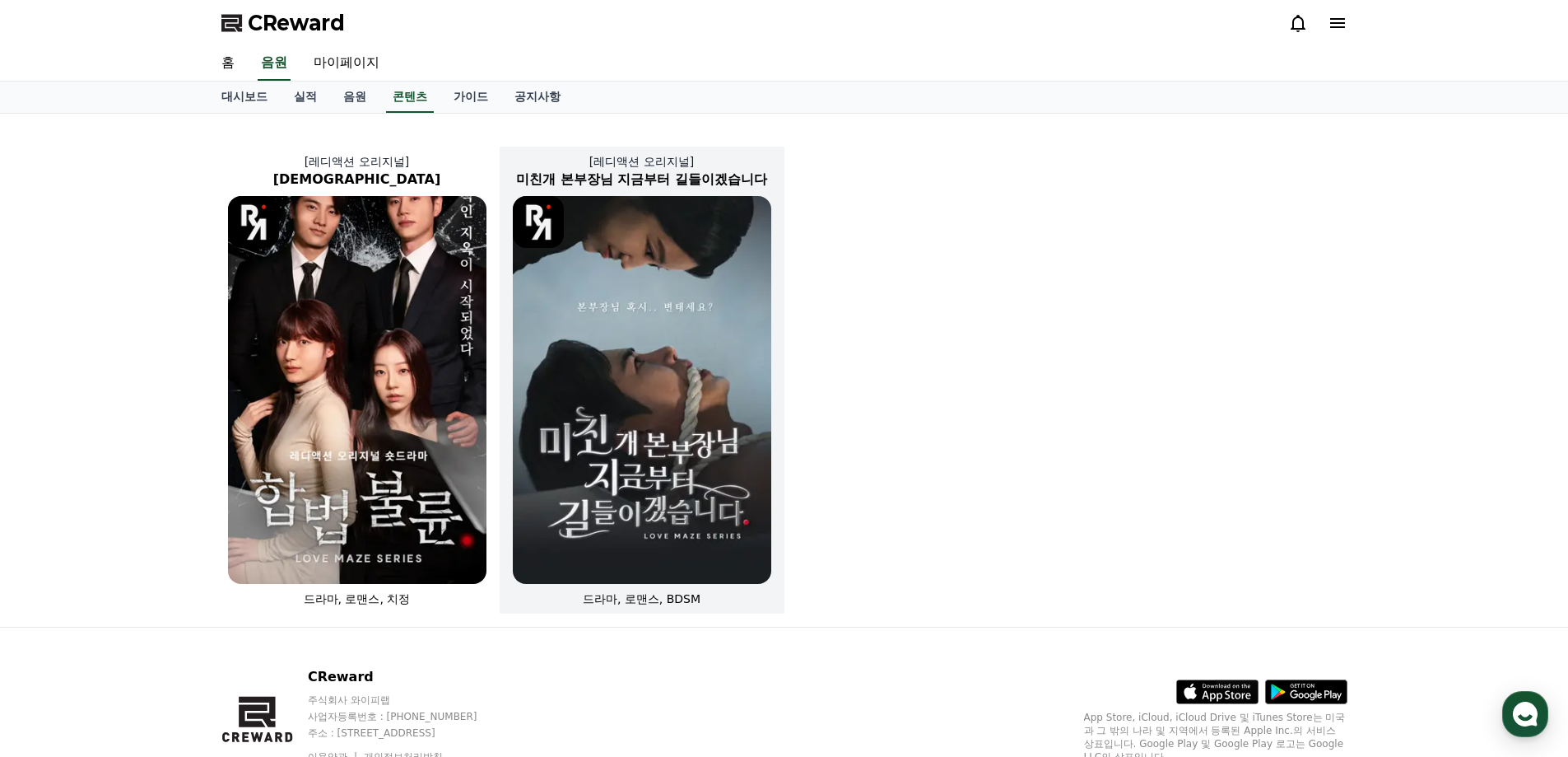
click at [589, 260] on img at bounding box center [642, 390] width 258 height 388
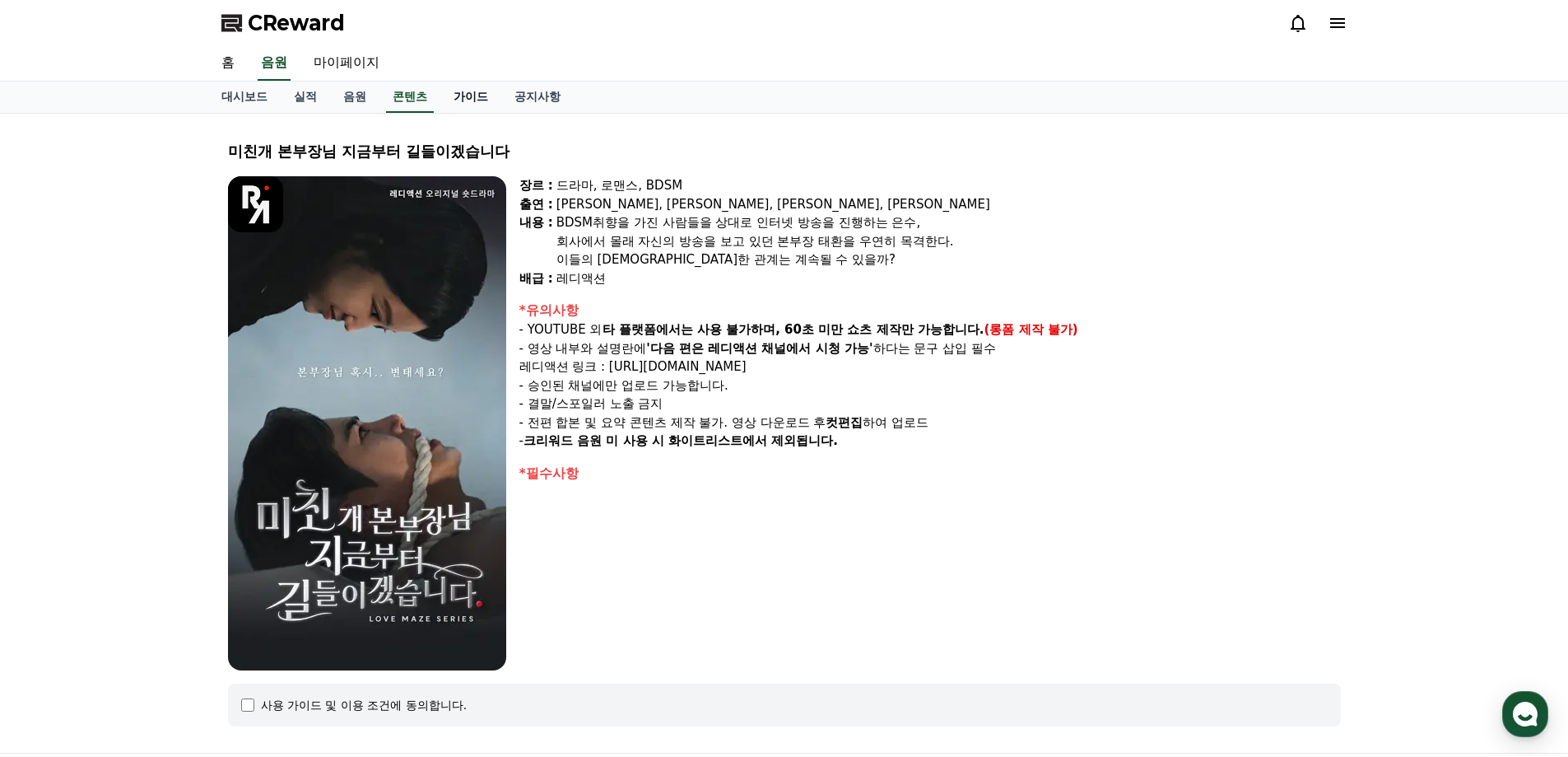
click at [480, 99] on link "가이드" at bounding box center [471, 97] width 61 height 31
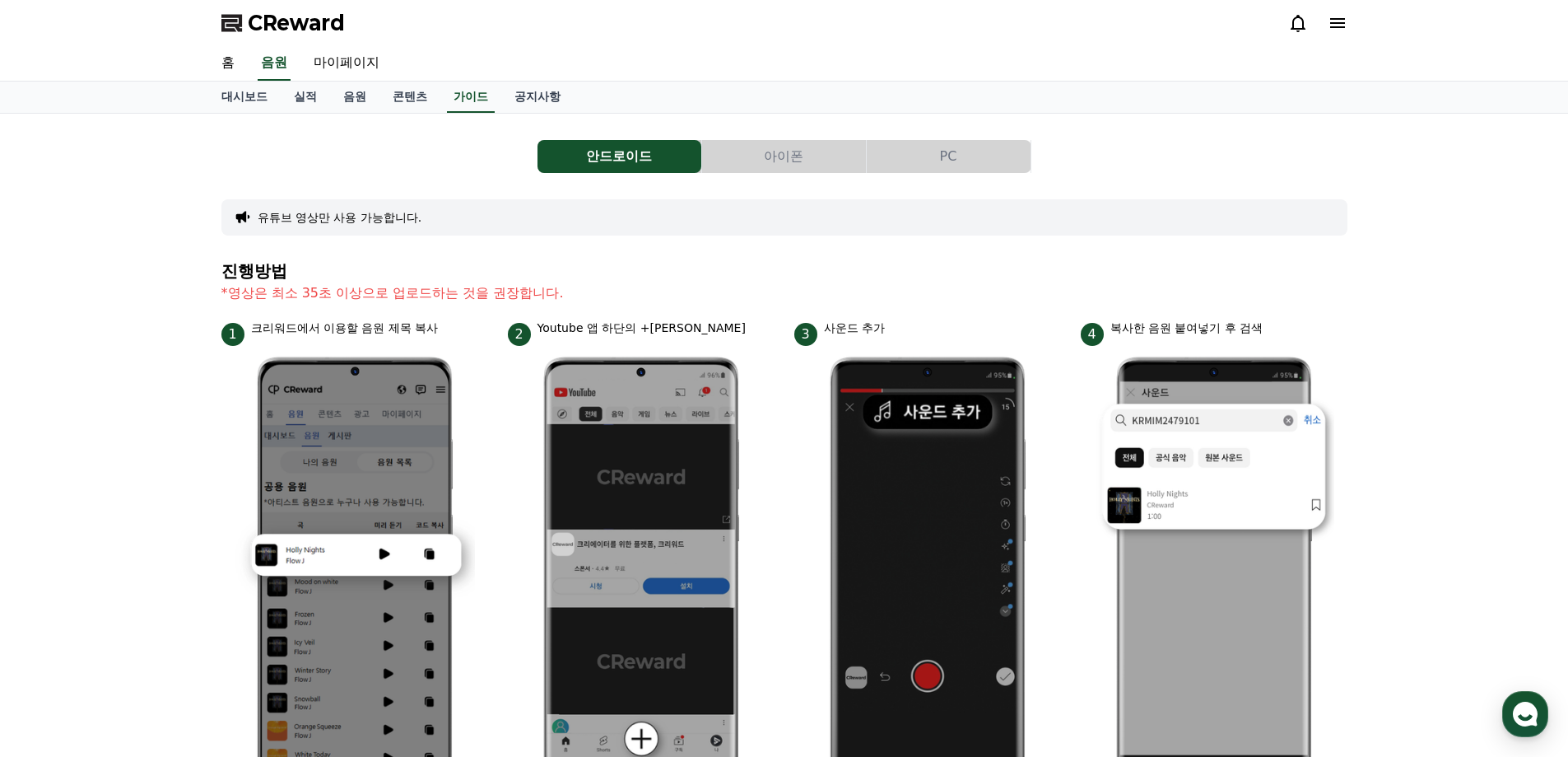
click at [940, 149] on button "PC" at bounding box center [948, 156] width 164 height 33
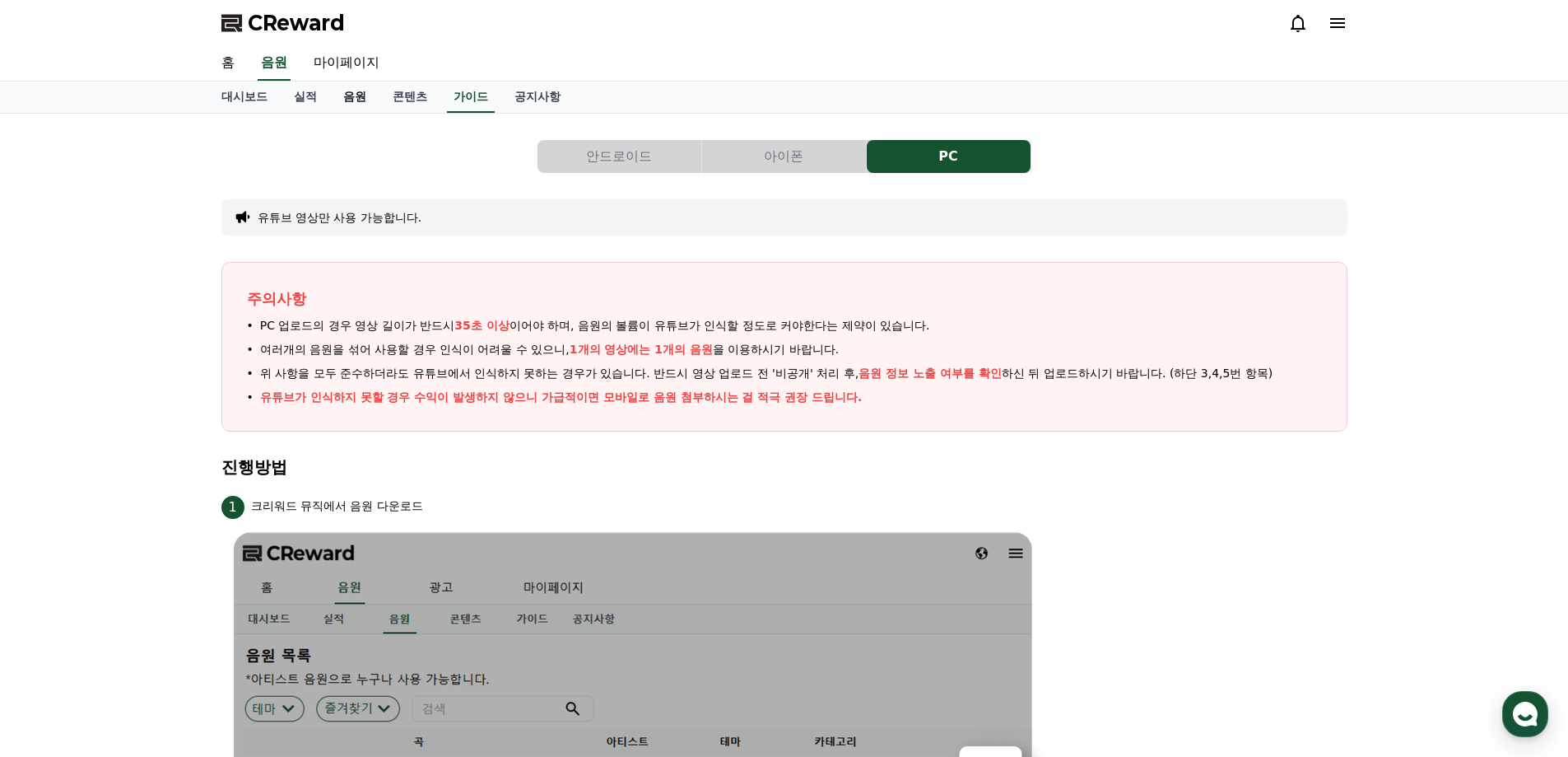
click at [367, 101] on link "음원" at bounding box center [354, 97] width 49 height 31
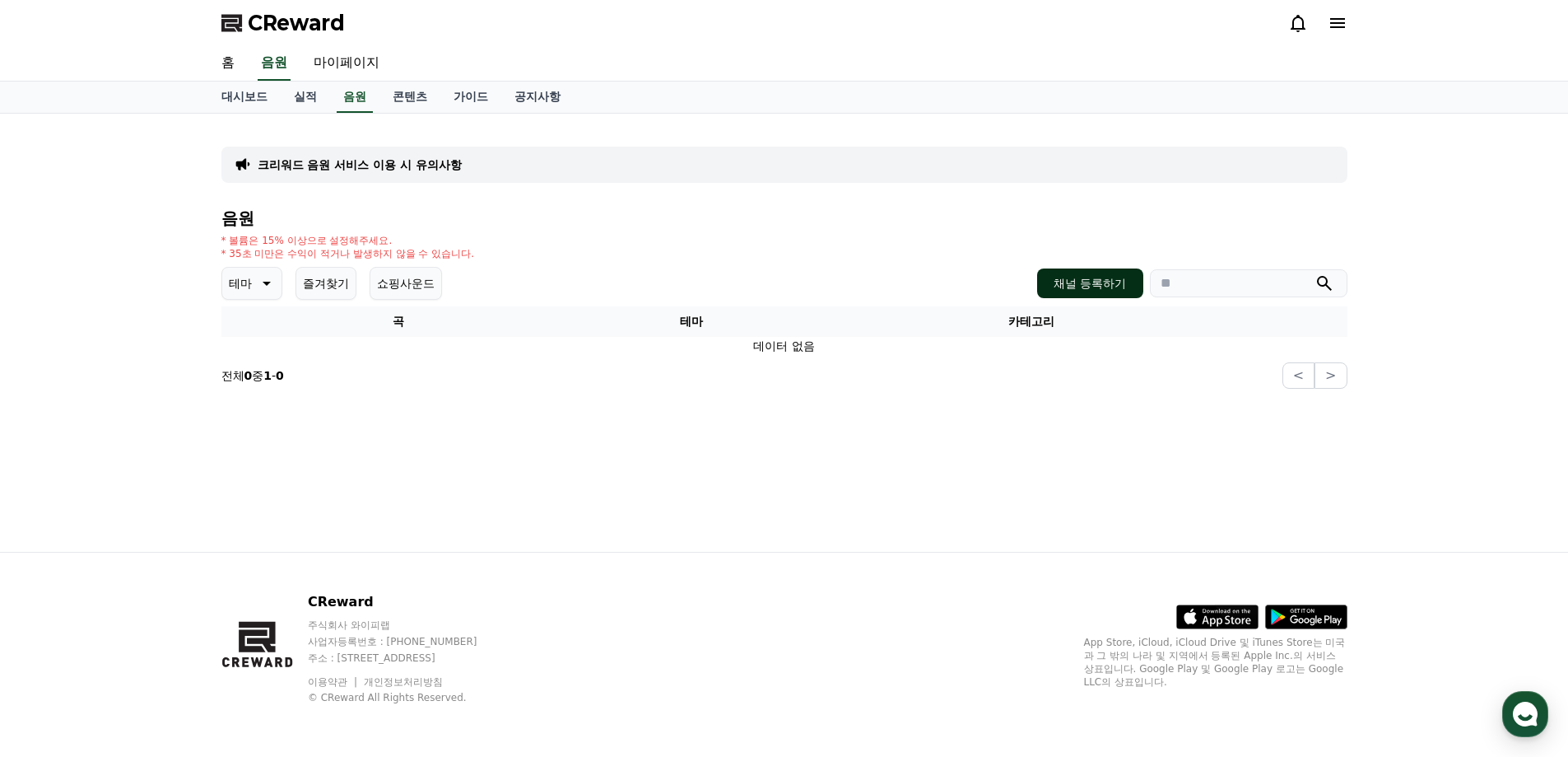
click at [1065, 290] on button "채널 등록하기" at bounding box center [1090, 283] width 106 height 29
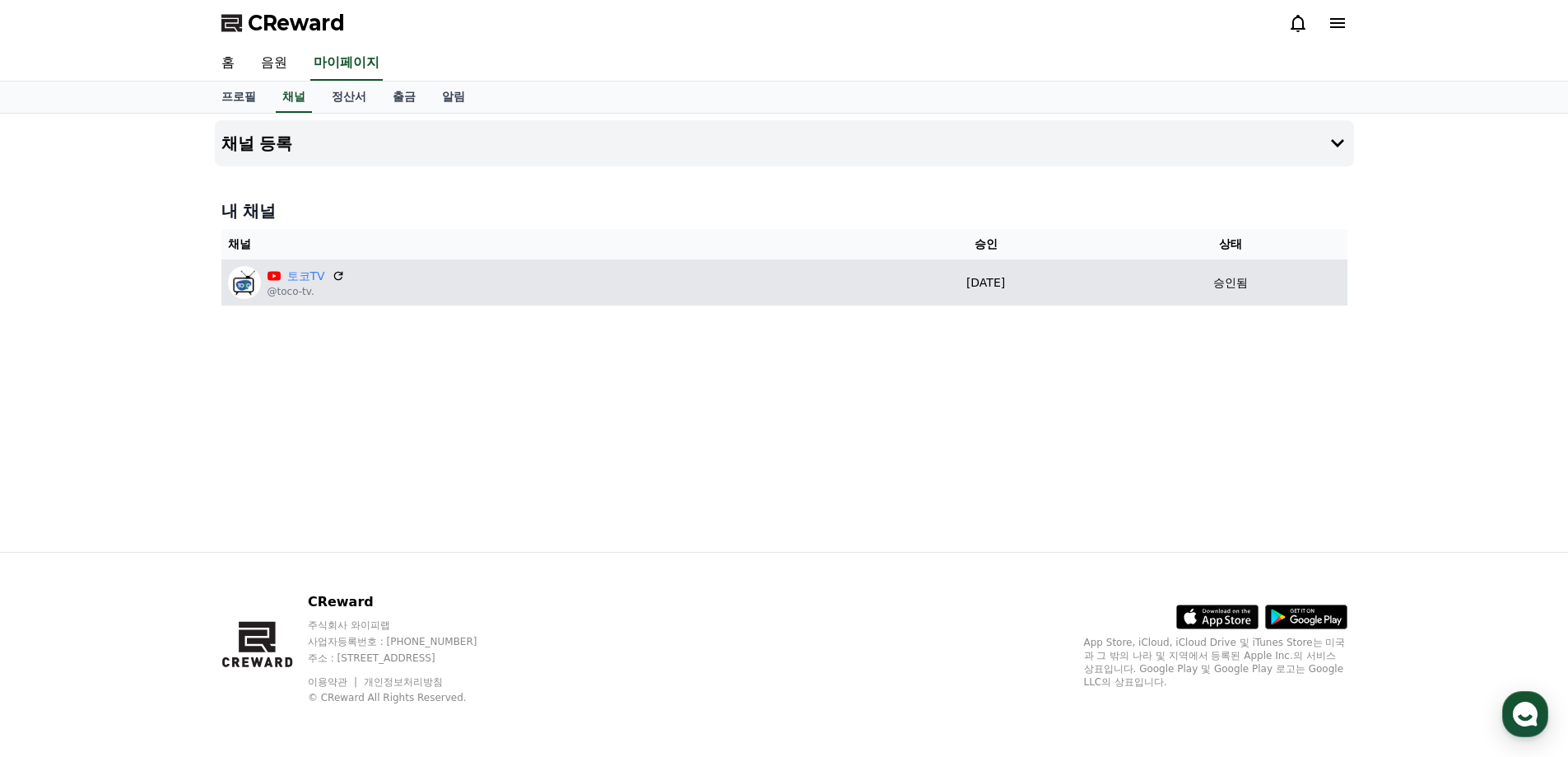
click at [940, 283] on p "[DATE]" at bounding box center [986, 283] width 242 height 18
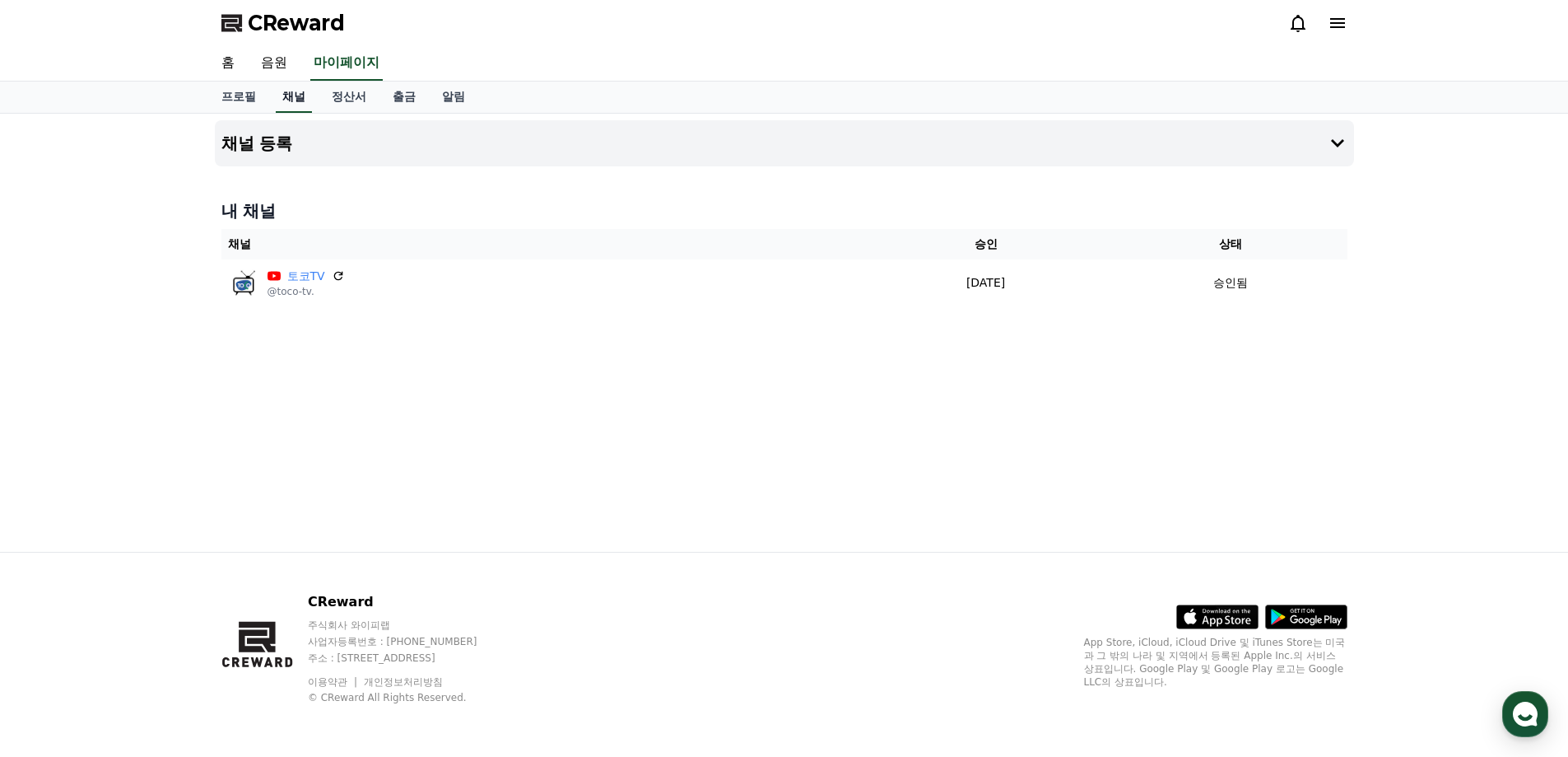
click at [291, 102] on link "채널" at bounding box center [294, 97] width 36 height 31
click at [225, 102] on link "프로필" at bounding box center [238, 97] width 61 height 31
select select "**********"
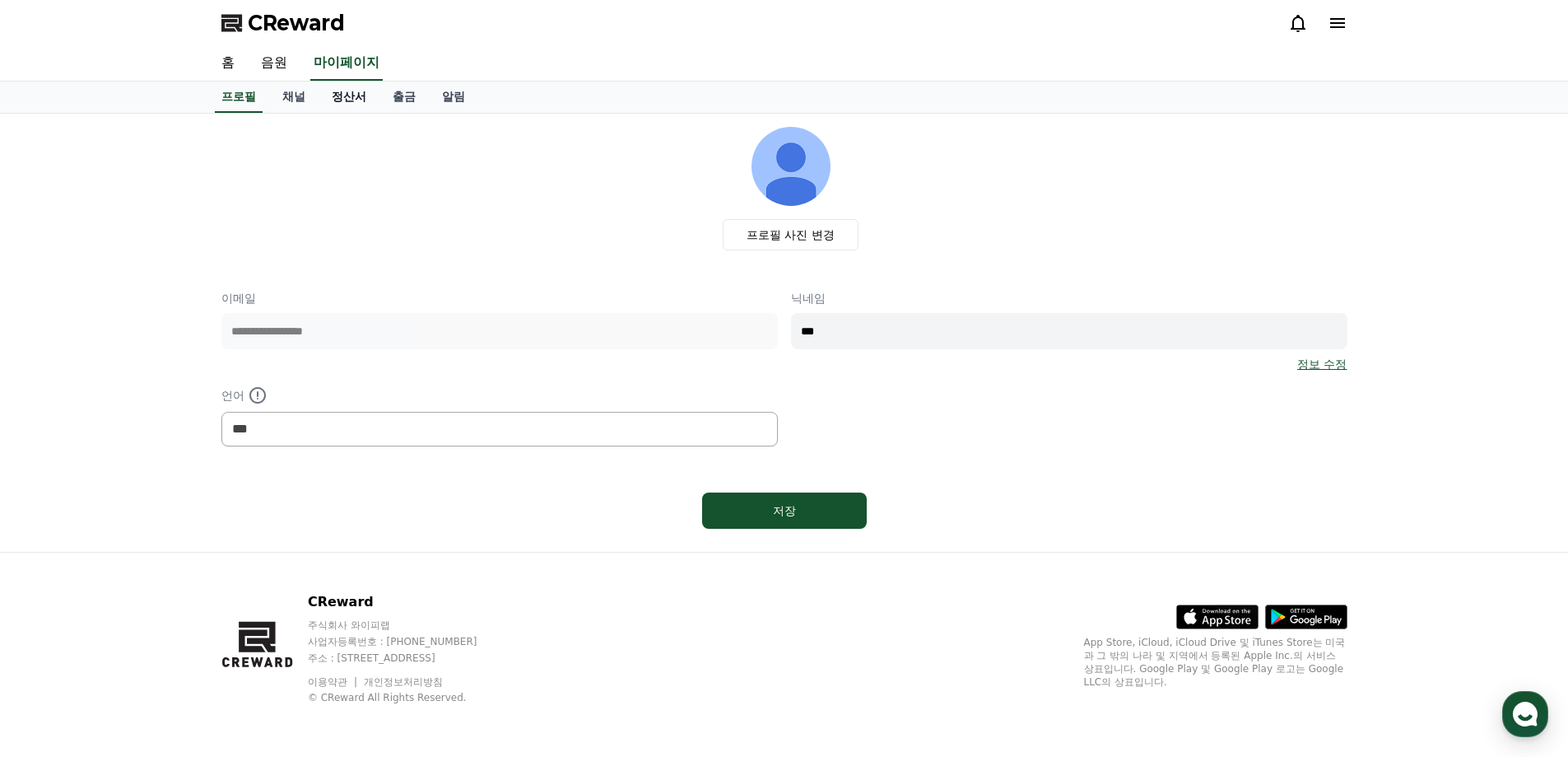
click at [346, 103] on link "정산서" at bounding box center [349, 97] width 61 height 31
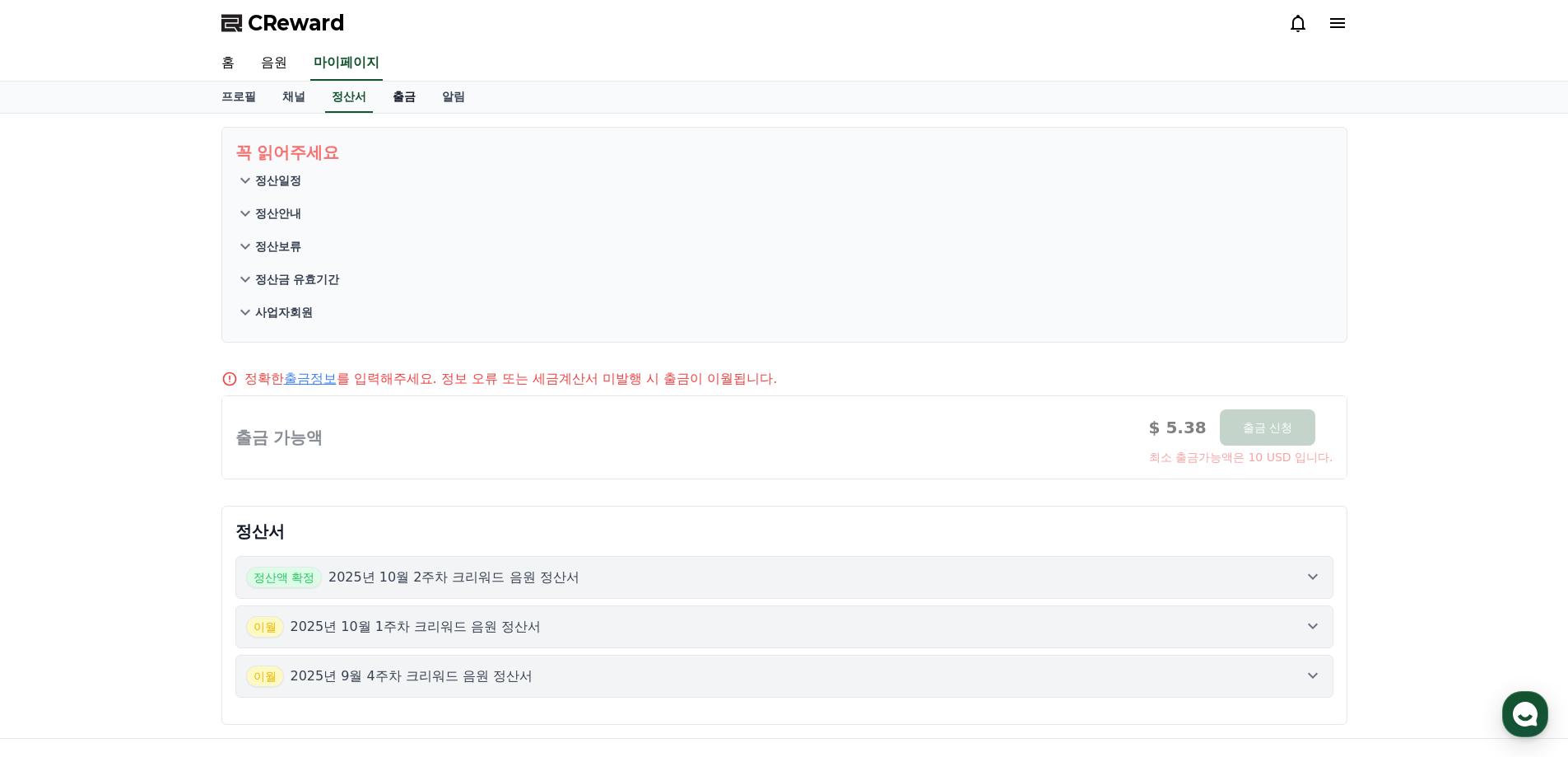
click at [387, 102] on link "출금" at bounding box center [404, 97] width 49 height 31
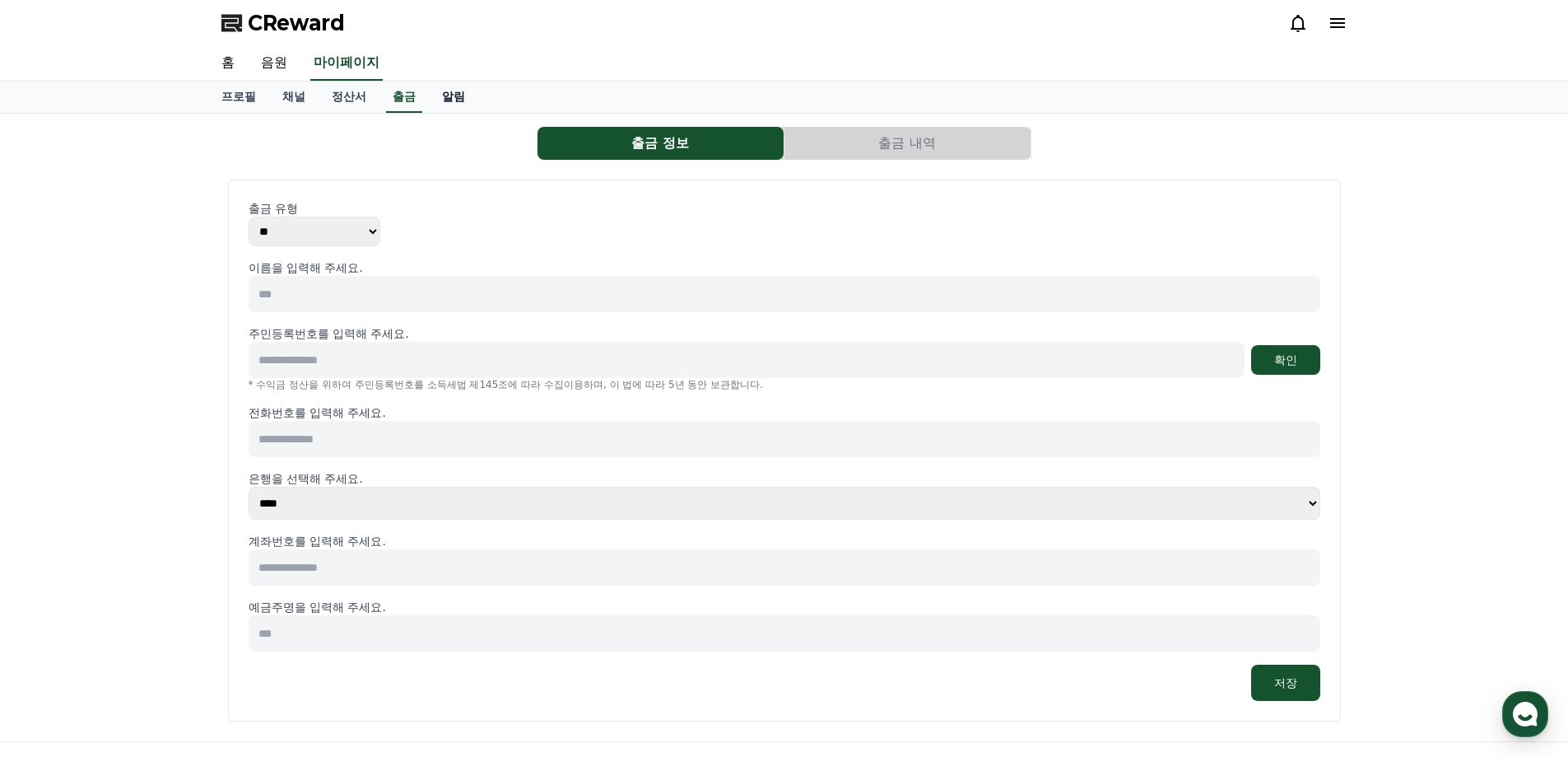
click at [450, 103] on link "알림" at bounding box center [453, 97] width 49 height 31
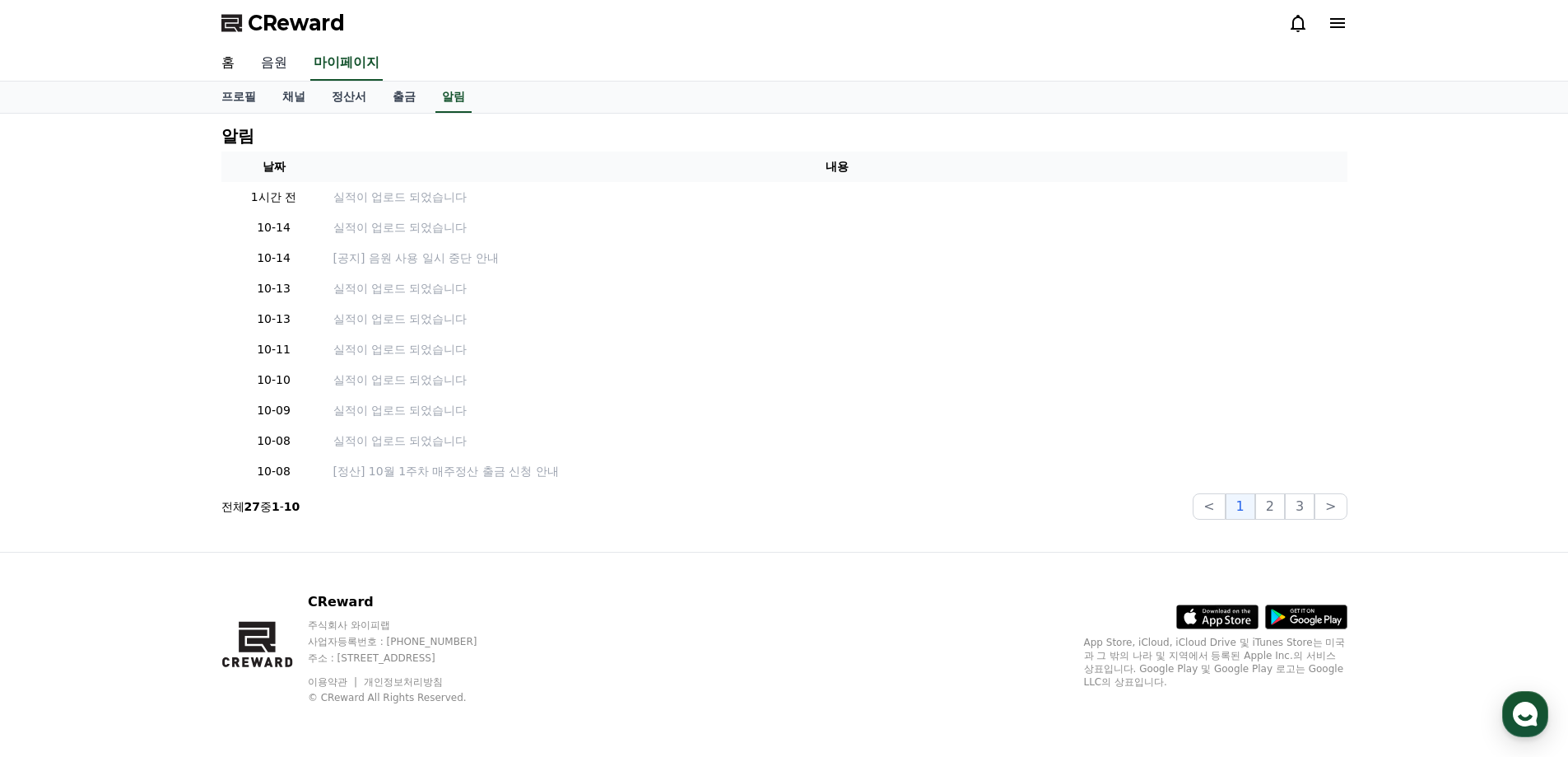
click at [284, 65] on link "음원" at bounding box center [273, 63] width 53 height 34
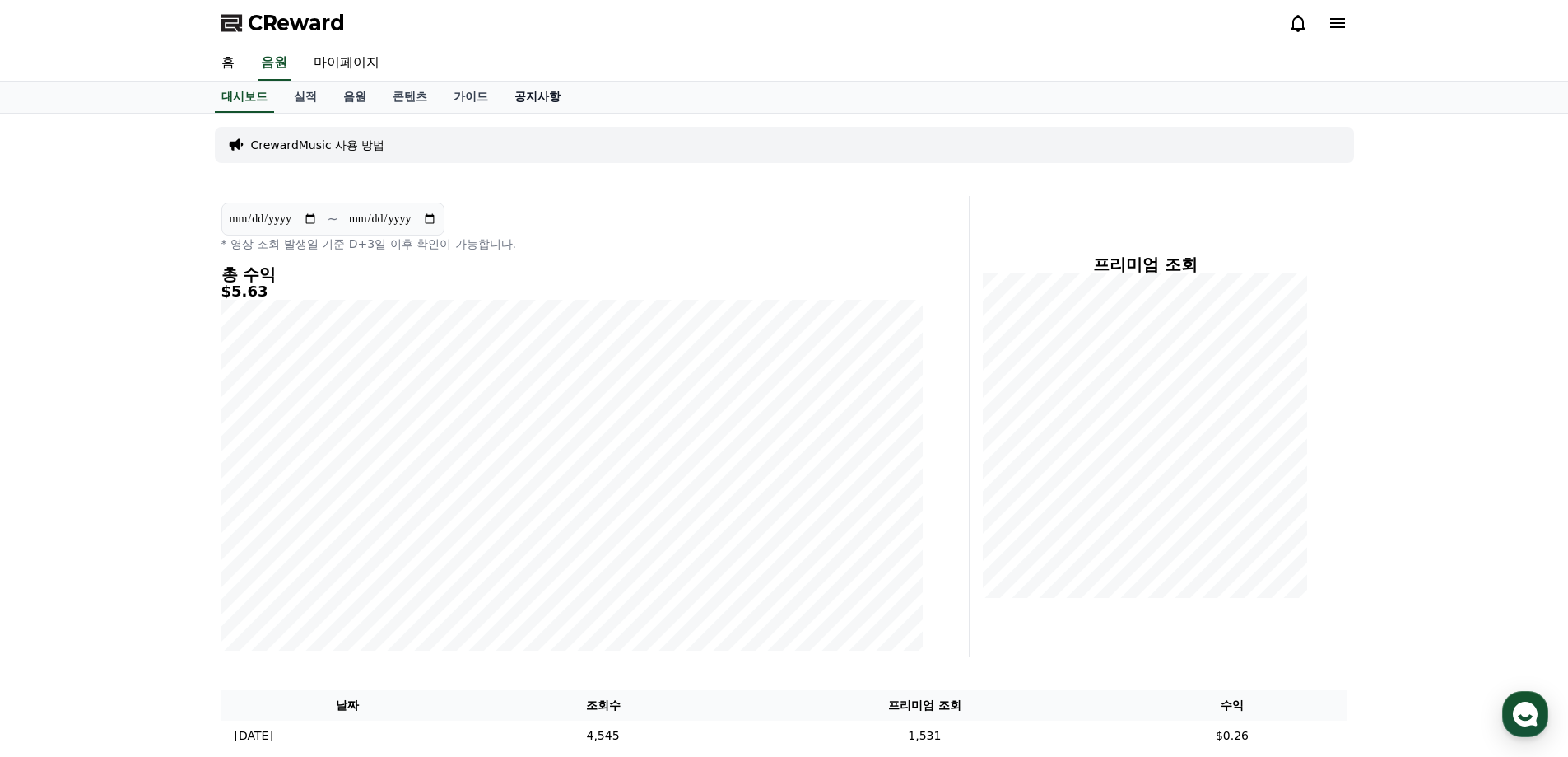
click at [508, 96] on link "공지사항" at bounding box center [538, 97] width 72 height 31
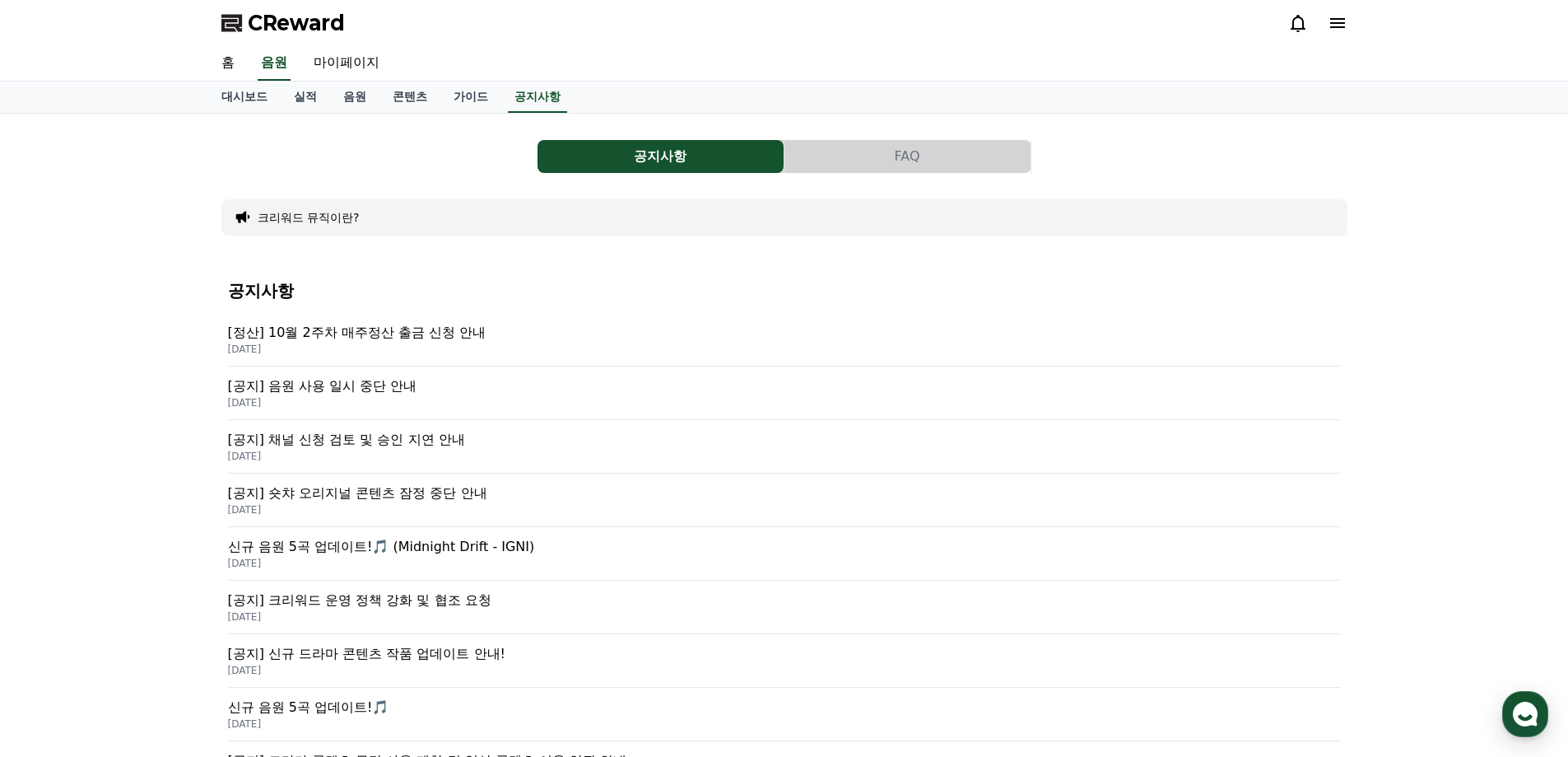
click at [406, 387] on p "[공지] 음원 사용 일시 중단 안내" at bounding box center [784, 386] width 1113 height 20
